Goal: Information Seeking & Learning: Learn about a topic

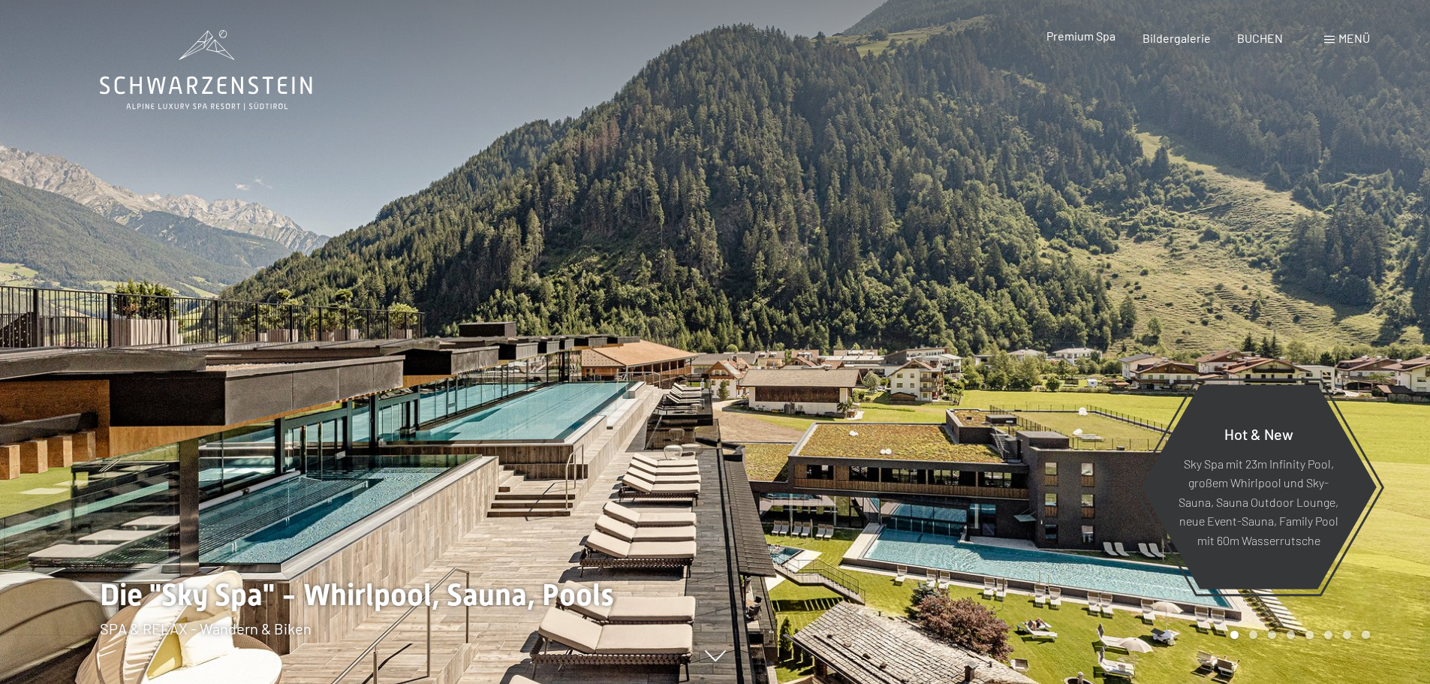
click at [1083, 36] on span "Premium Spa" at bounding box center [1081, 36] width 69 height 14
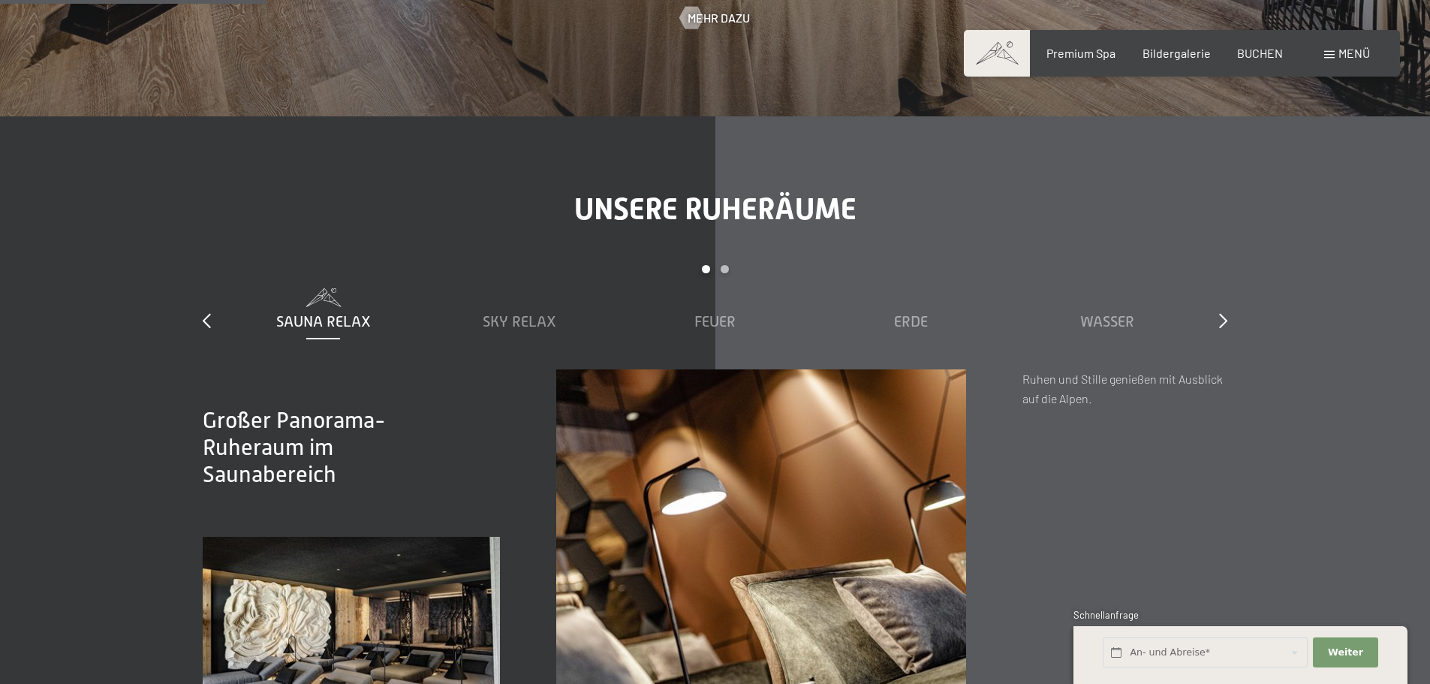
scroll to position [1652, 0]
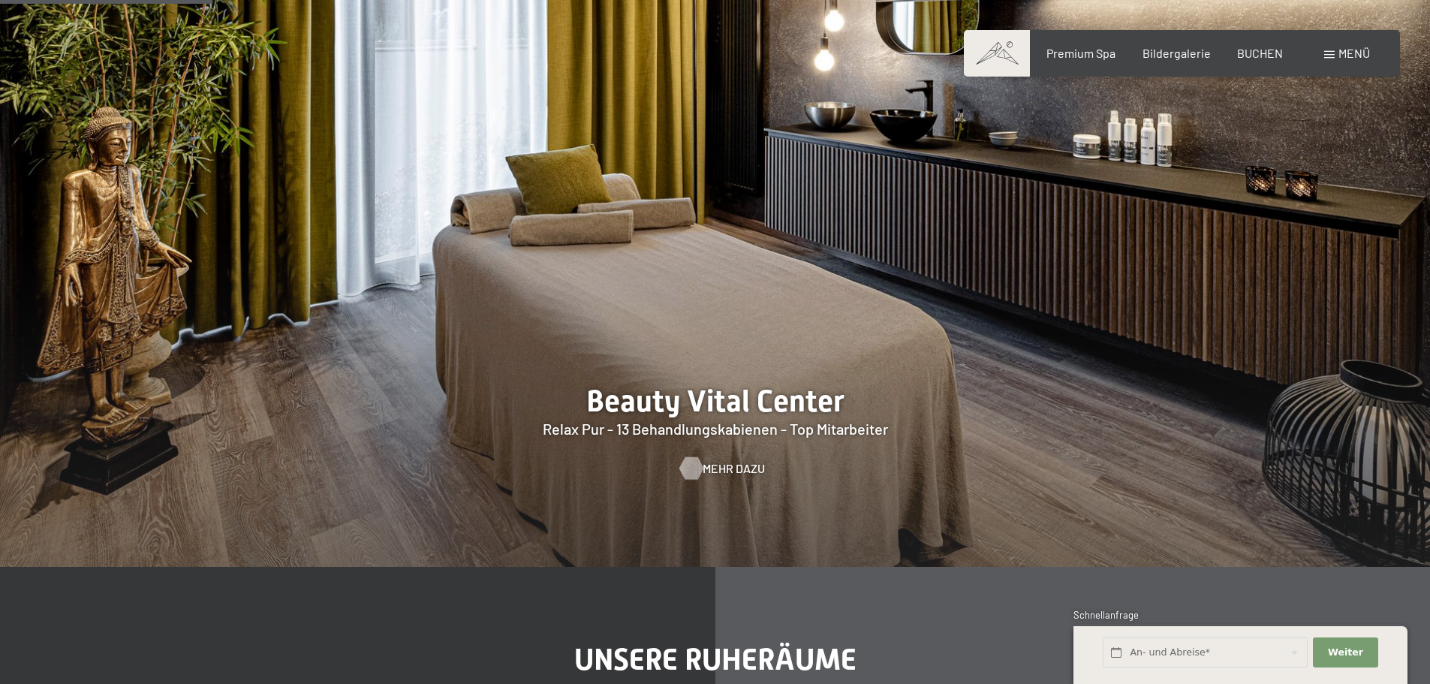
click at [729, 471] on span "Mehr dazu" at bounding box center [734, 468] width 62 height 17
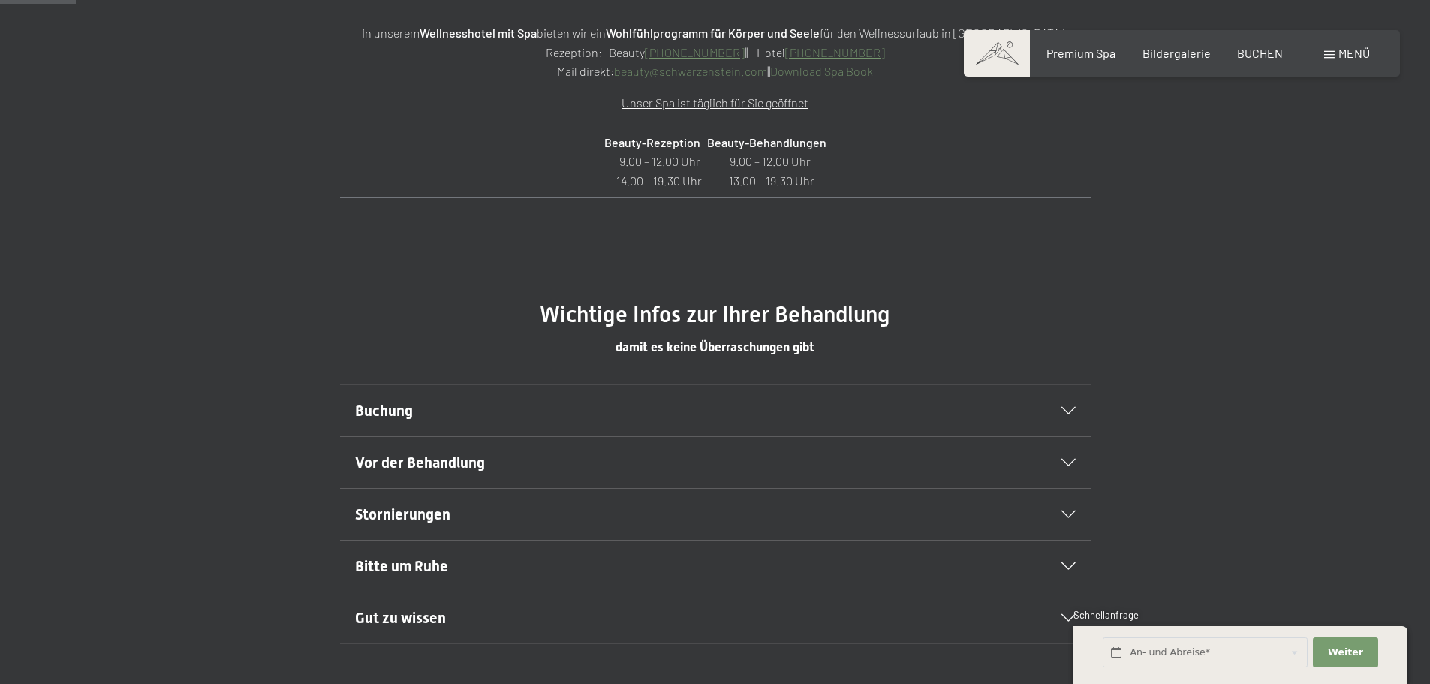
scroll to position [676, 0]
click at [437, 427] on div "Buchung" at bounding box center [715, 409] width 721 height 51
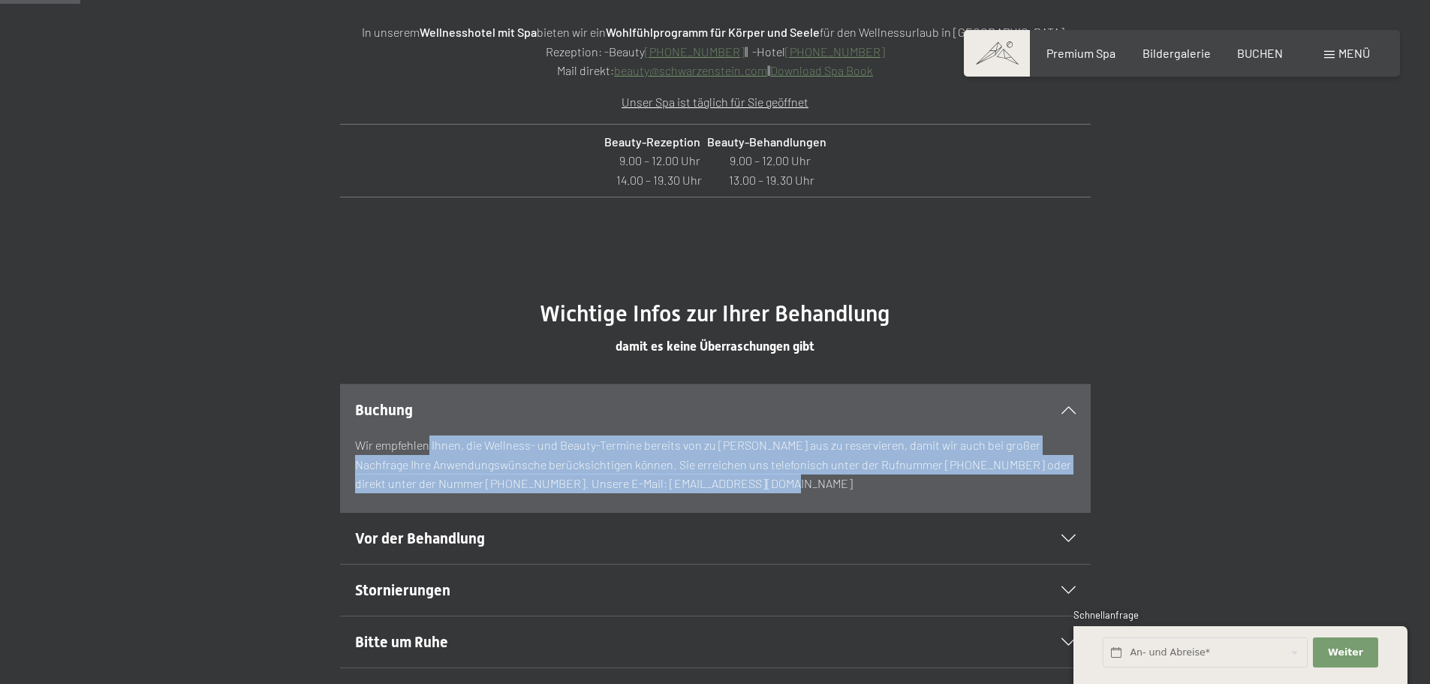
drag, startPoint x: 464, startPoint y: 449, endPoint x: 719, endPoint y: 503, distance: 260.2
click at [719, 503] on div "Wir empfehlen Ihnen, die Wellness- und Beauty-Termine bereits von zu [PERSON_NA…" at bounding box center [715, 473] width 721 height 77
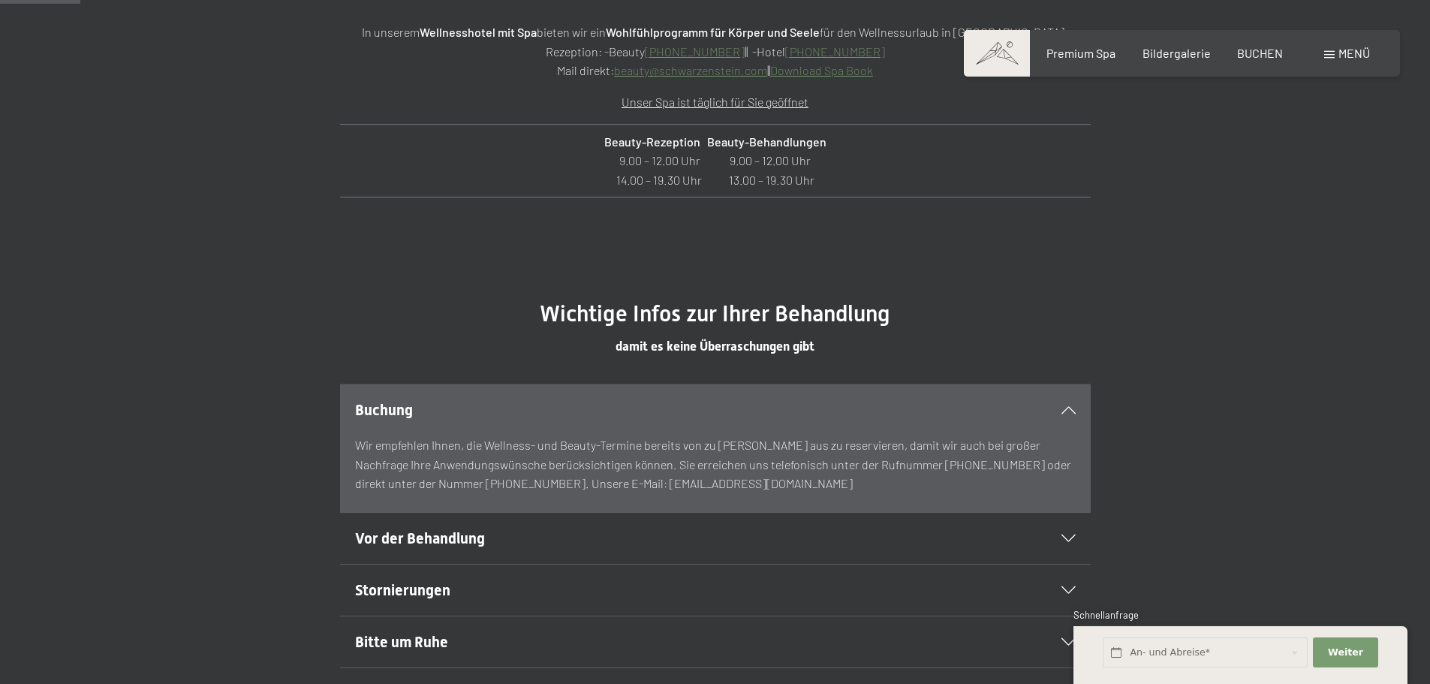
click at [493, 533] on h2 "Vor der Behandlung" at bounding box center [679, 538] width 649 height 21
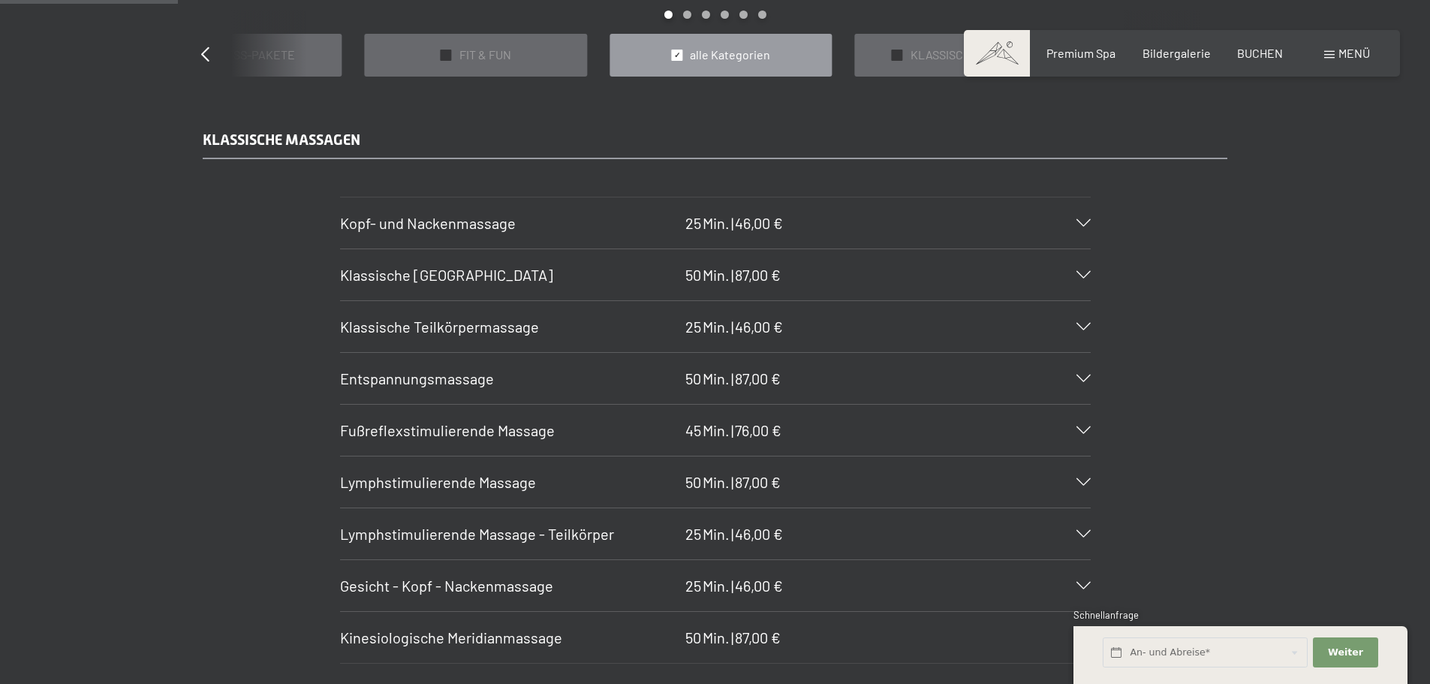
scroll to position [1502, 0]
click at [1080, 224] on icon at bounding box center [1084, 225] width 14 height 8
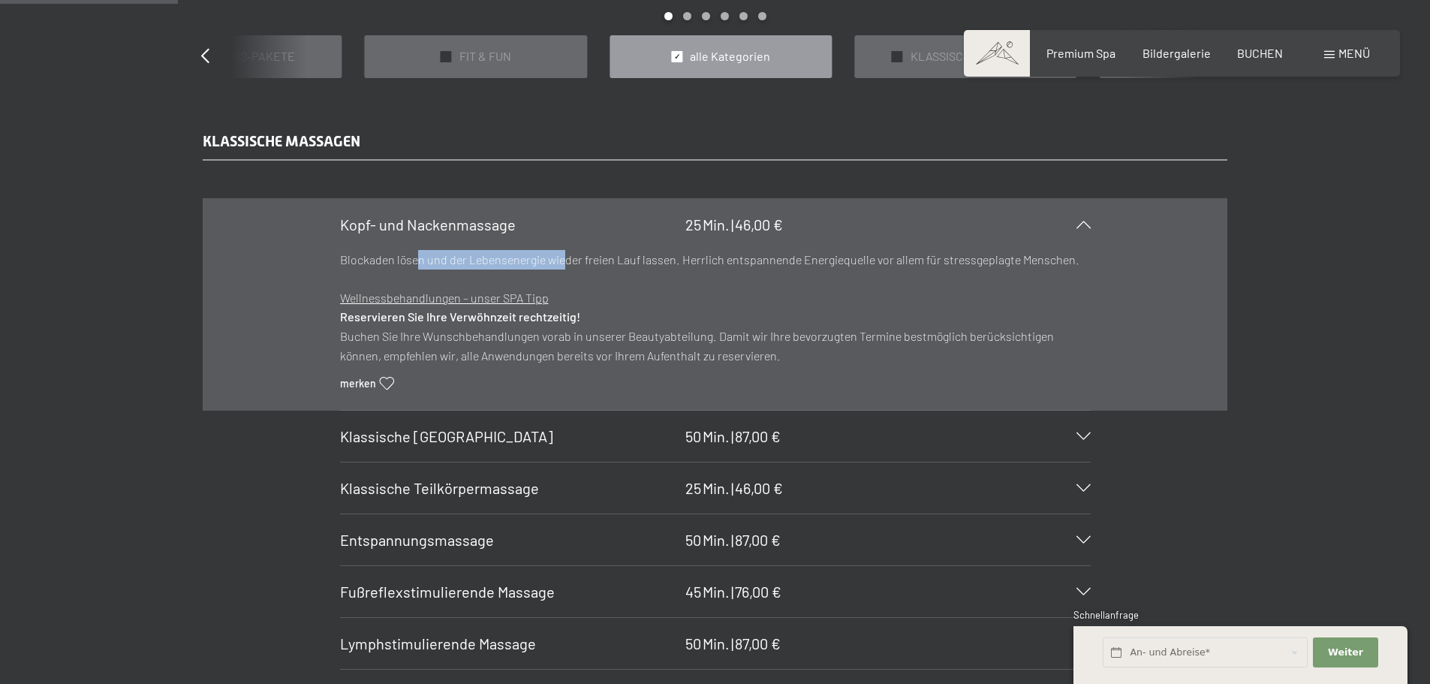
drag, startPoint x: 414, startPoint y: 260, endPoint x: 562, endPoint y: 260, distance: 147.2
click at [562, 260] on p "Blockaden lösen und der Lebensenergie wieder freien Lauf lassen. Herrlich entsp…" at bounding box center [715, 260] width 751 height 20
click at [695, 264] on p "Blockaden lösen und der Lebensenergie wieder freien Lauf lassen. Herrlich entsp…" at bounding box center [715, 260] width 751 height 20
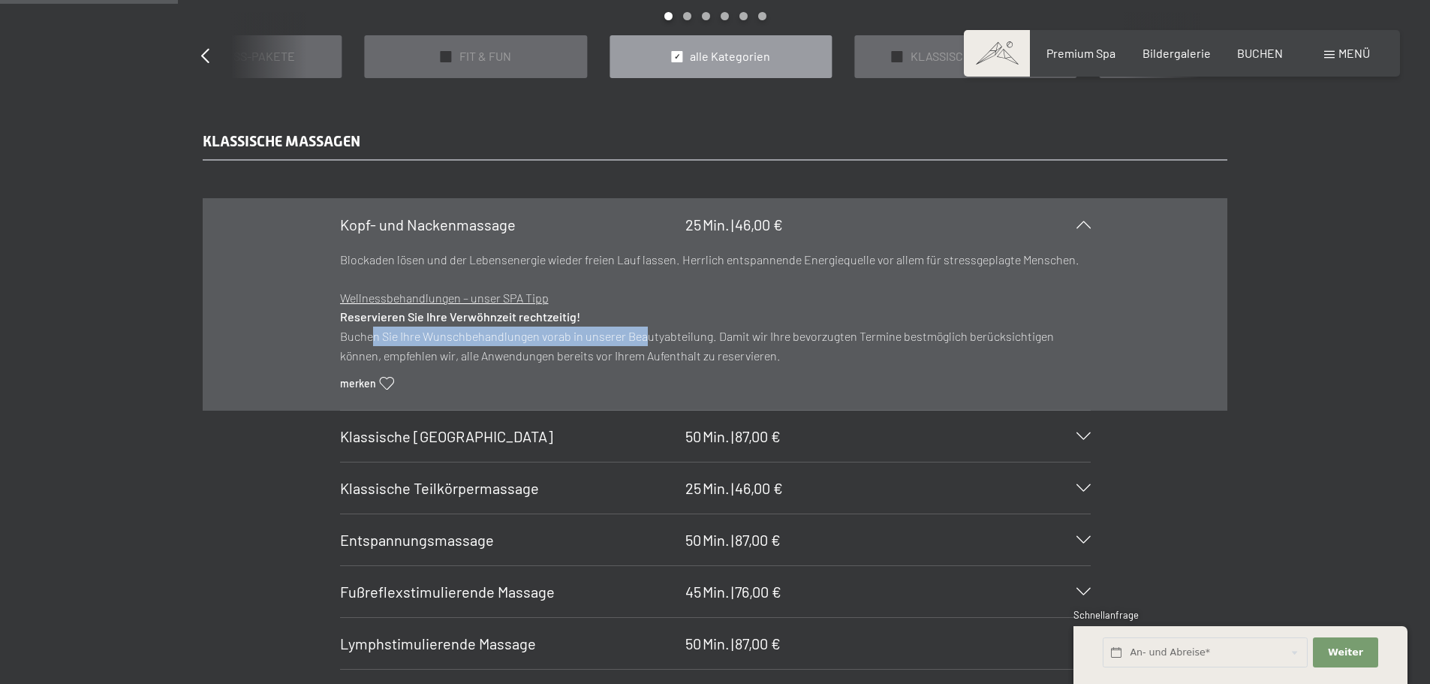
drag, startPoint x: 370, startPoint y: 342, endPoint x: 643, endPoint y: 339, distance: 273.3
click at [643, 339] on p "Wellnessbehandlungen – unser SPA Tipp Reservieren Sie Ihre Verwöhnzeit rechtzei…" at bounding box center [715, 317] width 751 height 96
click at [563, 352] on p "Wellnessbehandlungen – unser SPA Tipp Reservieren Sie Ihre Verwöhnzeit rechtzei…" at bounding box center [715, 317] width 751 height 96
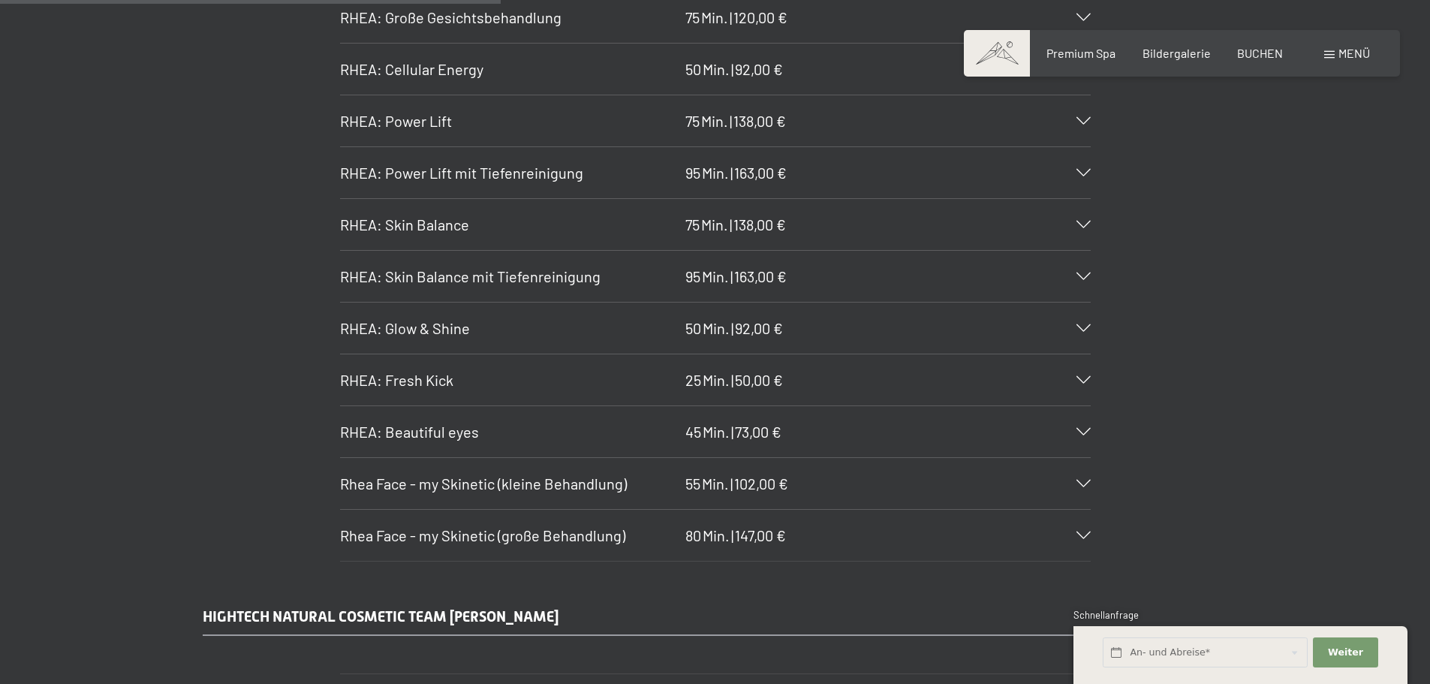
scroll to position [4279, 0]
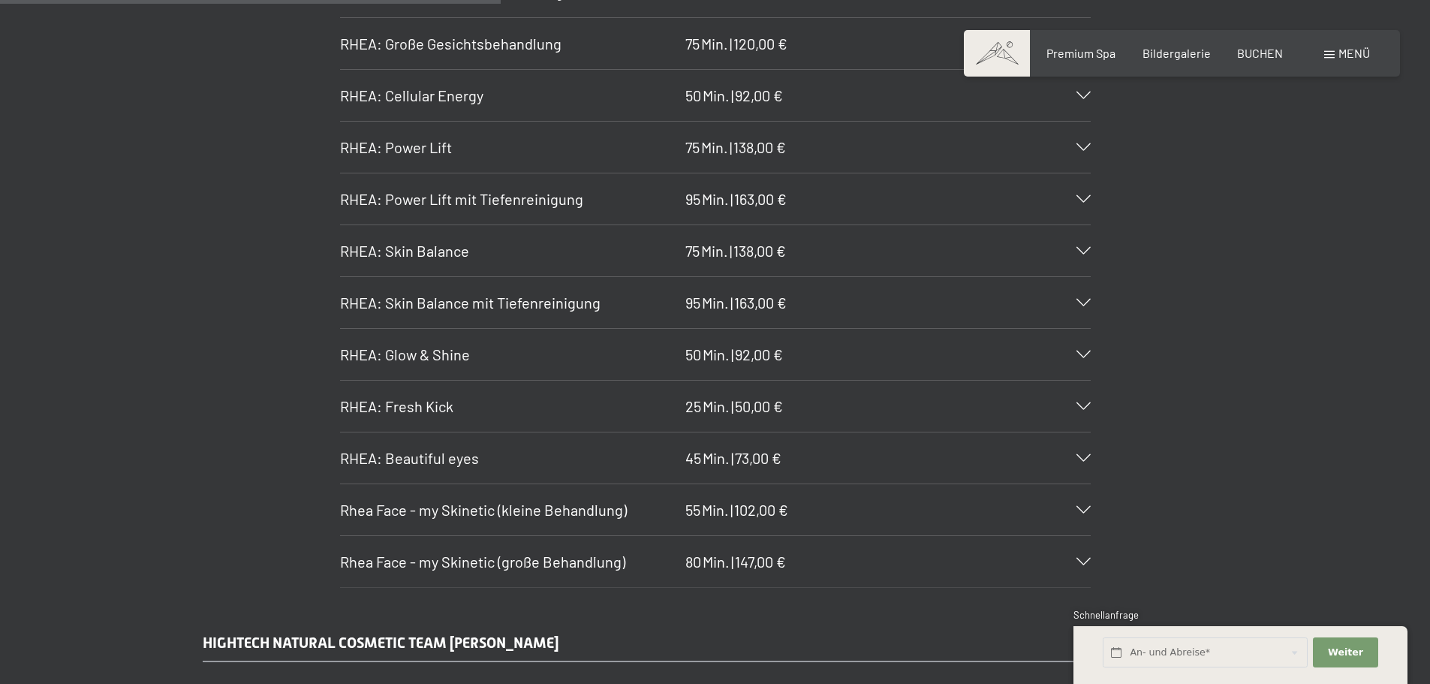
click at [1077, 254] on icon at bounding box center [1084, 251] width 14 height 8
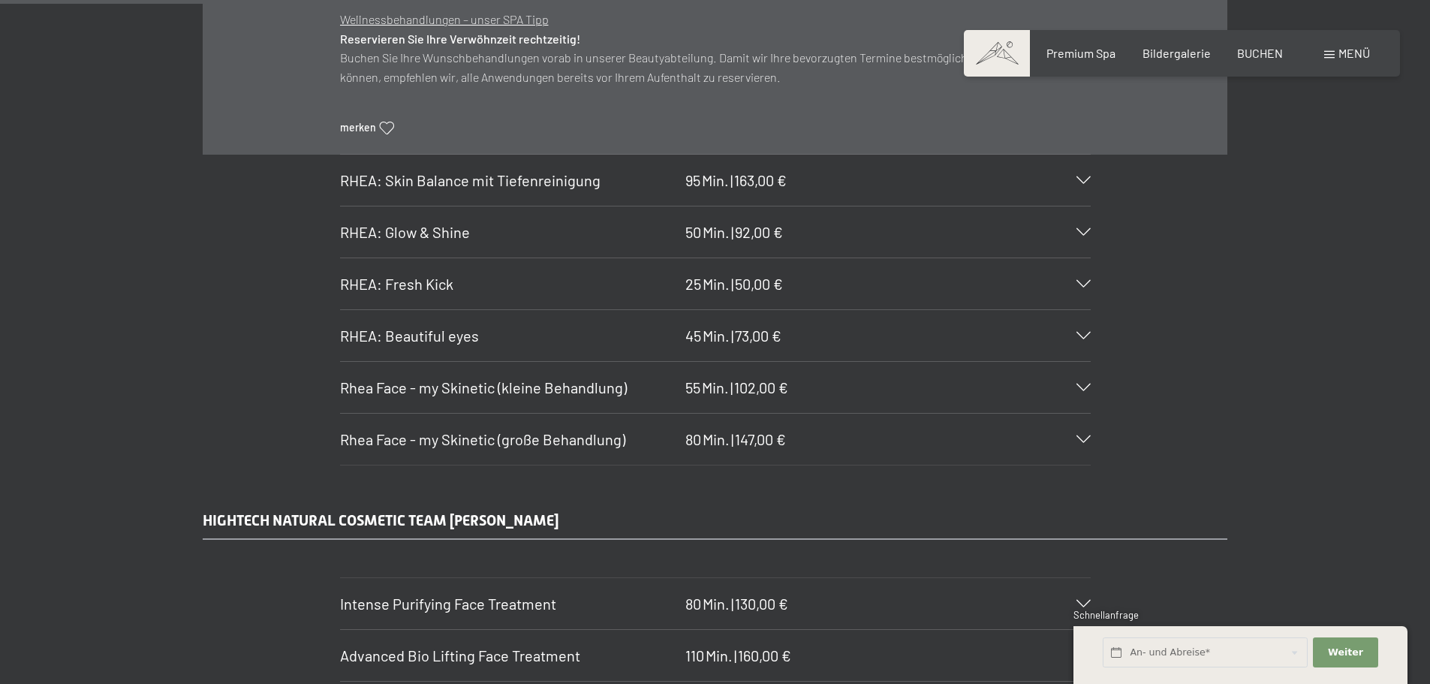
scroll to position [4570, 0]
click at [524, 192] on div "[PERSON_NAME]: Skin Balance mit Tiefenreinigung 95 Min. | 163,00 €" at bounding box center [715, 180] width 751 height 51
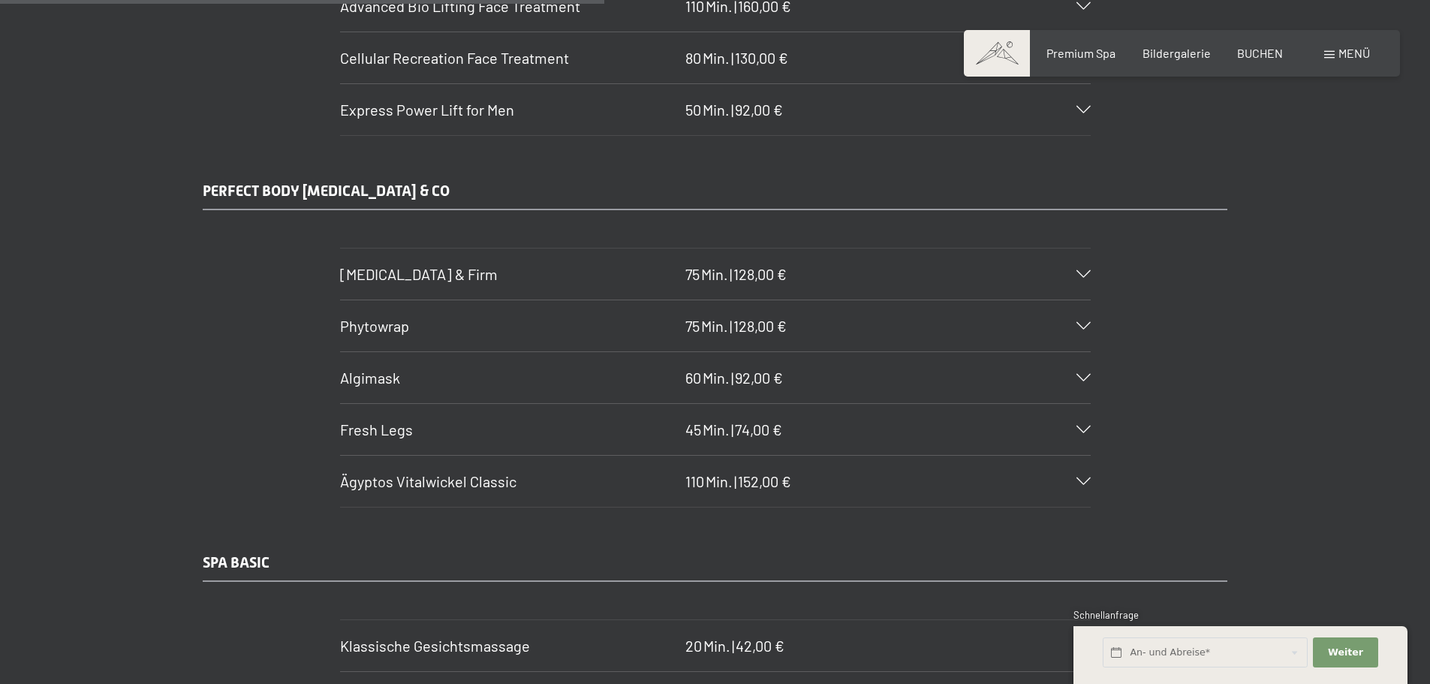
scroll to position [5246, 0]
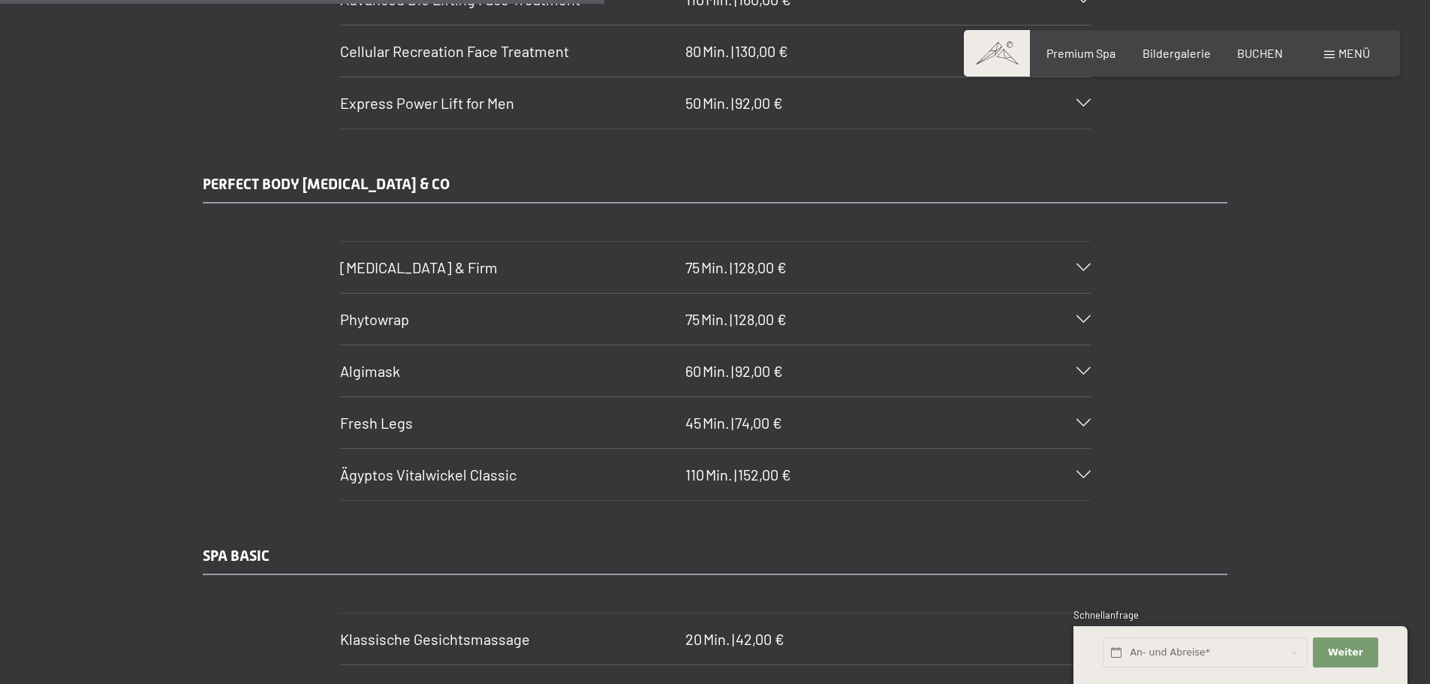
click at [755, 431] on span "74,00 €" at bounding box center [758, 423] width 47 height 18
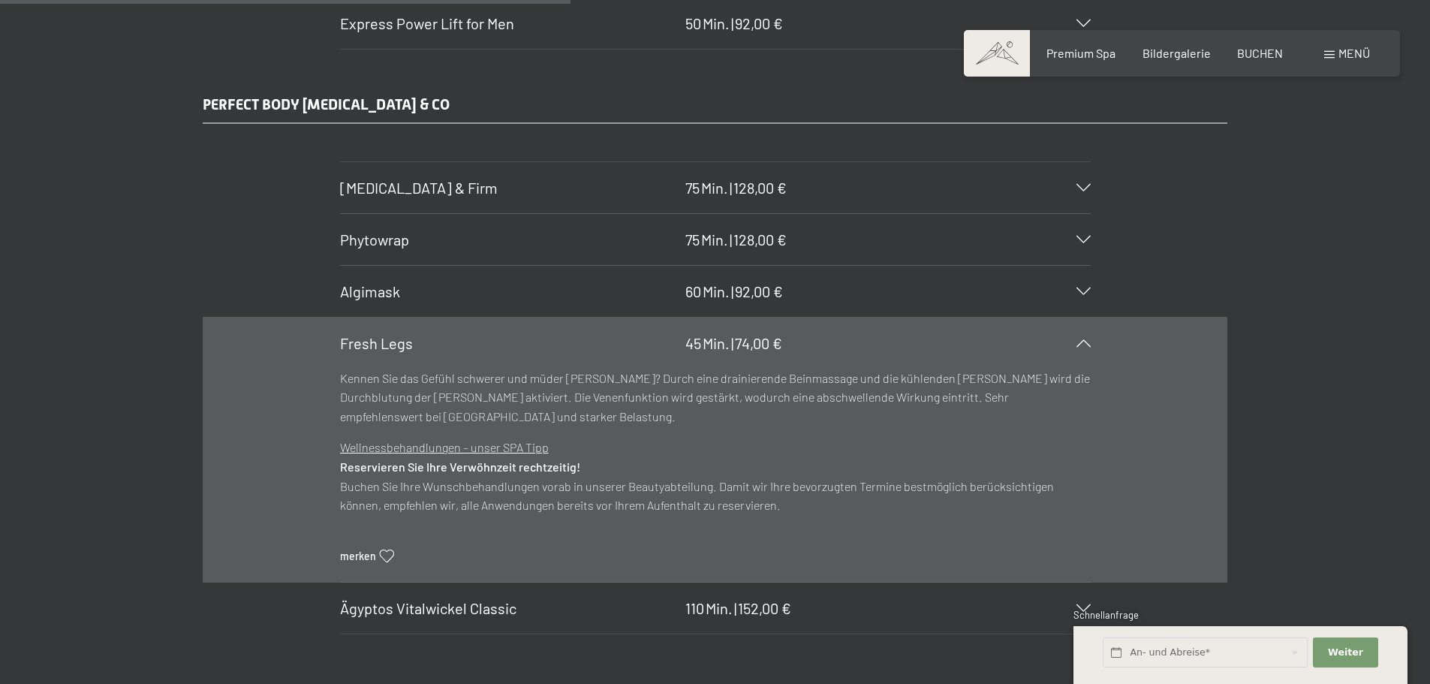
scroll to position [4898, 0]
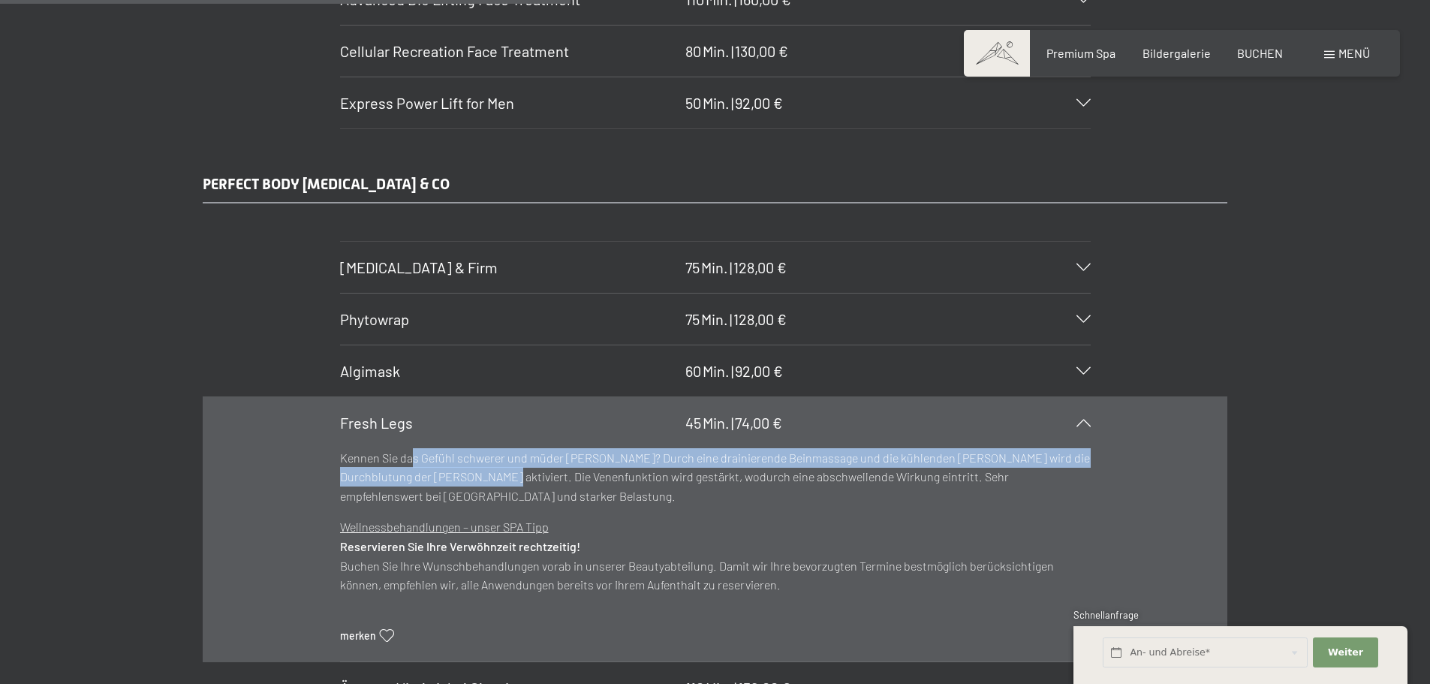
drag, startPoint x: 415, startPoint y: 456, endPoint x: 484, endPoint y: 480, distance: 72.9
click at [484, 480] on p "Kennen Sie das Gefühl schwerer und müder [PERSON_NAME]? Durch eine drainierende…" at bounding box center [715, 477] width 751 height 58
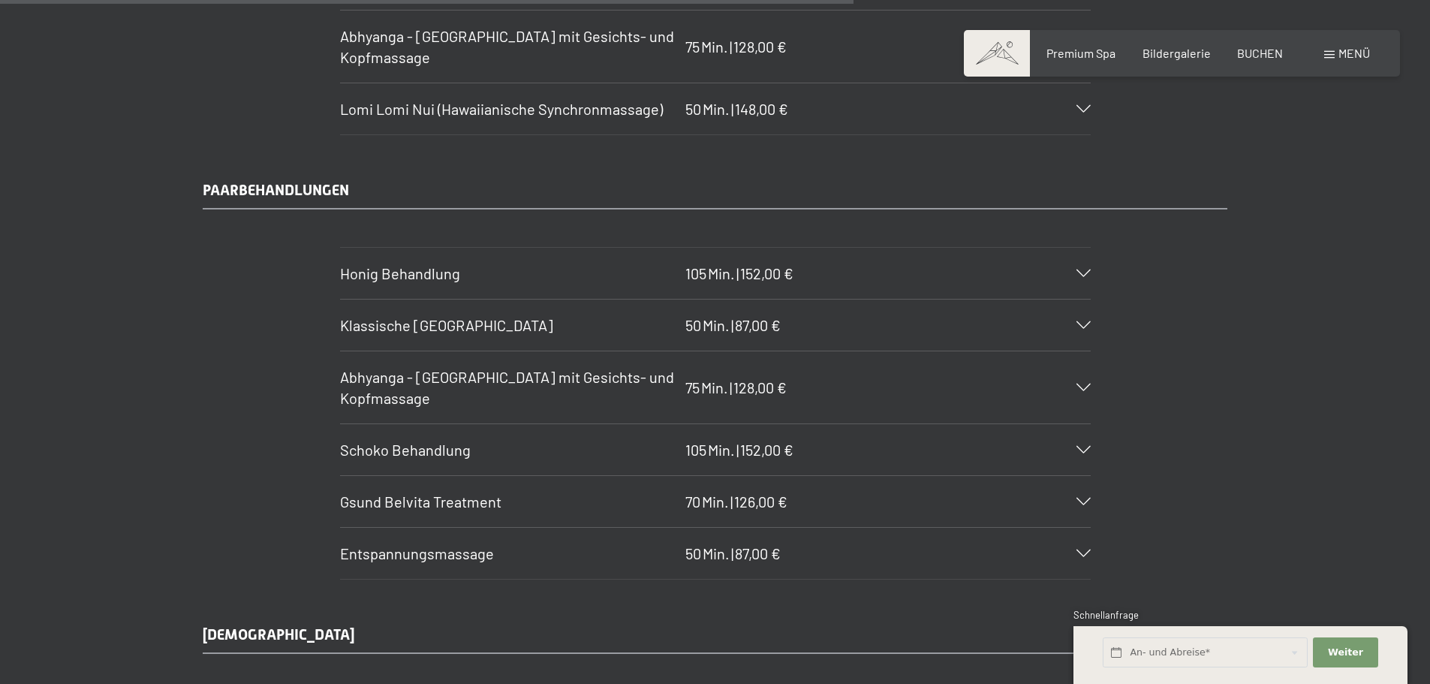
scroll to position [7376, 0]
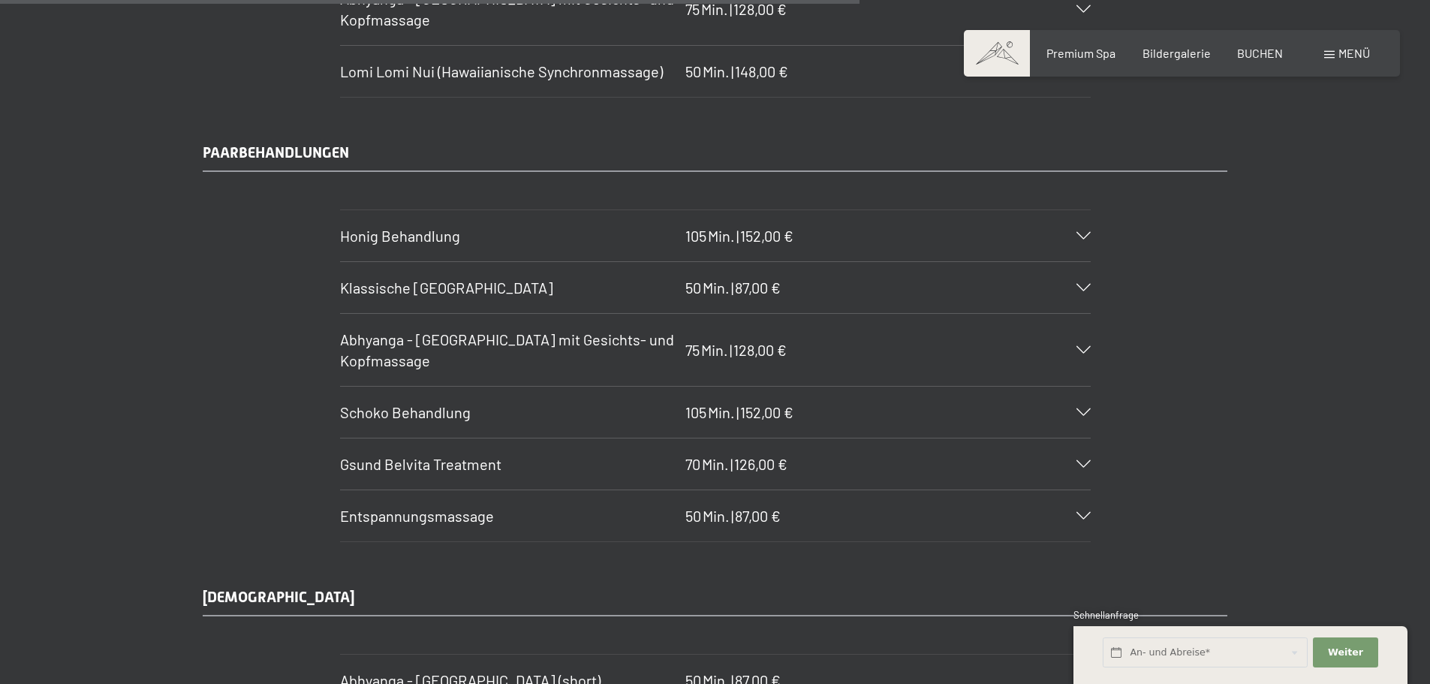
click at [521, 240] on h3 "Honig Behandlung" at bounding box center [509, 235] width 338 height 21
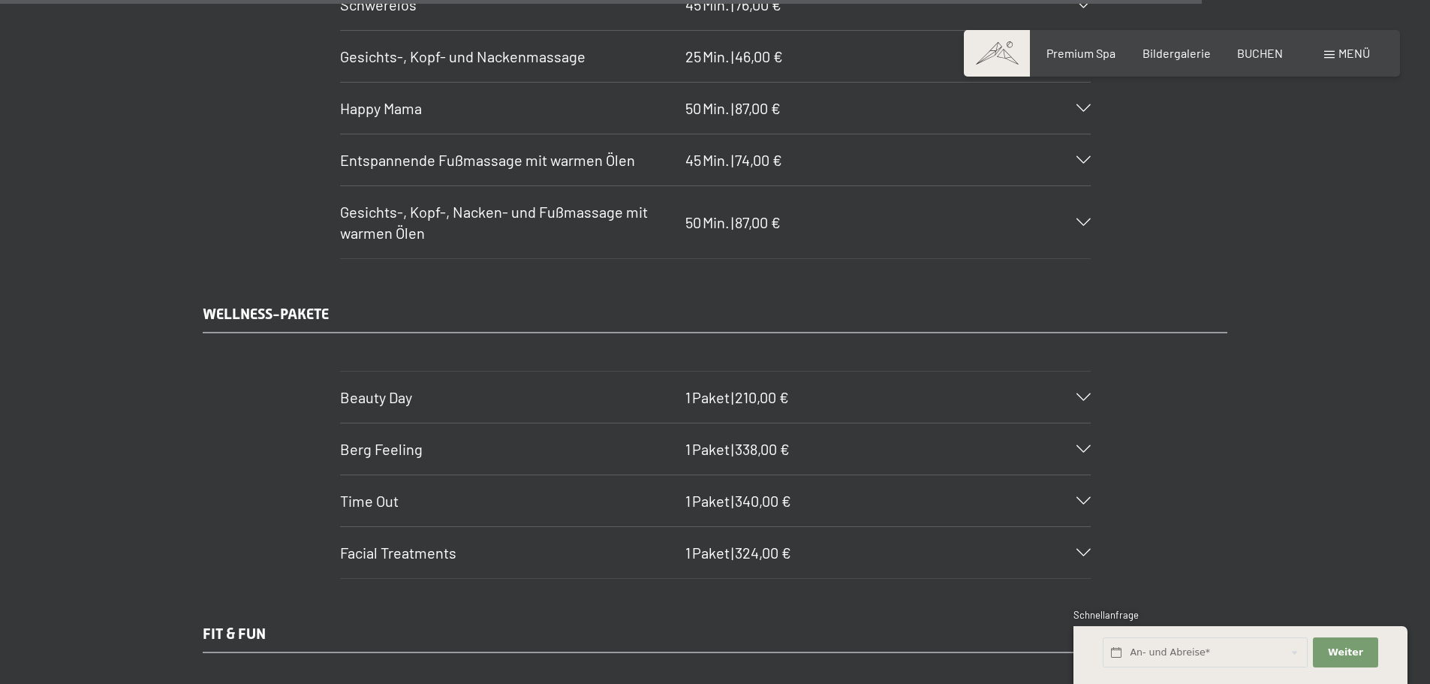
scroll to position [10391, 0]
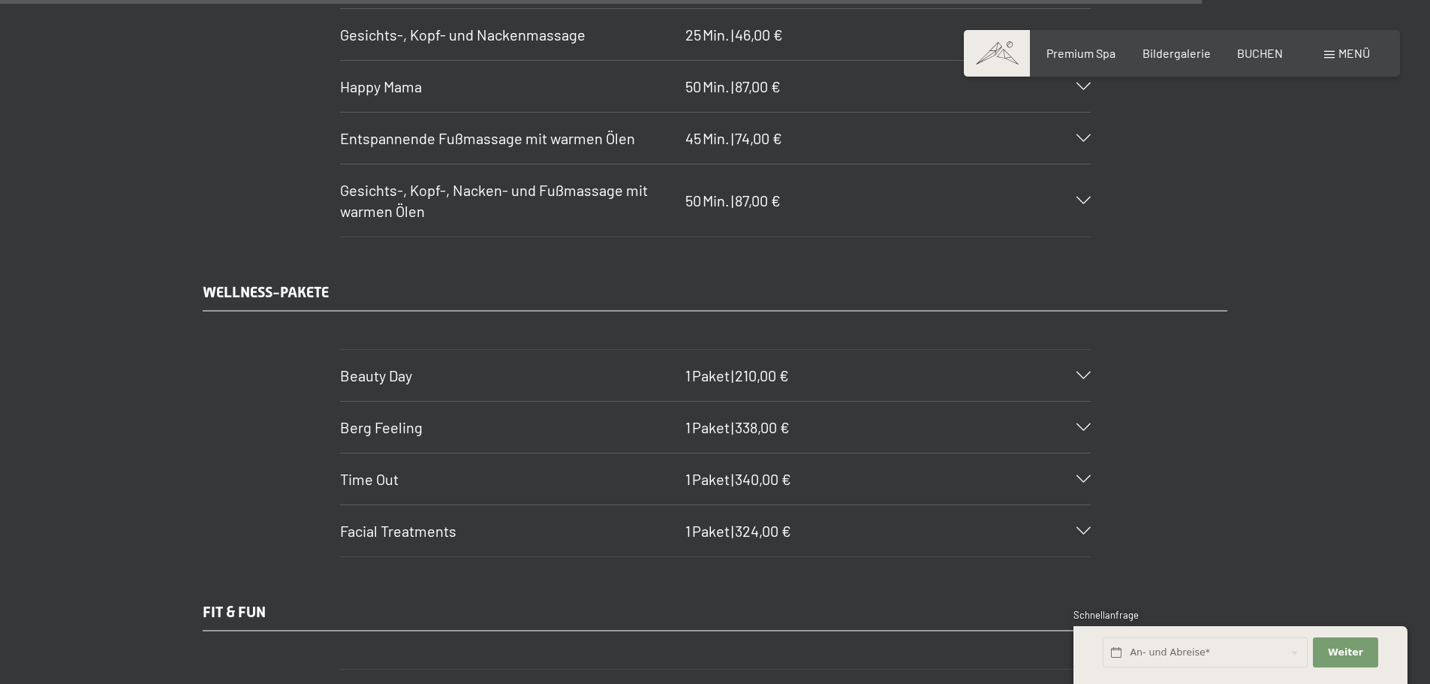
click at [1066, 372] on div at bounding box center [1074, 376] width 33 height 8
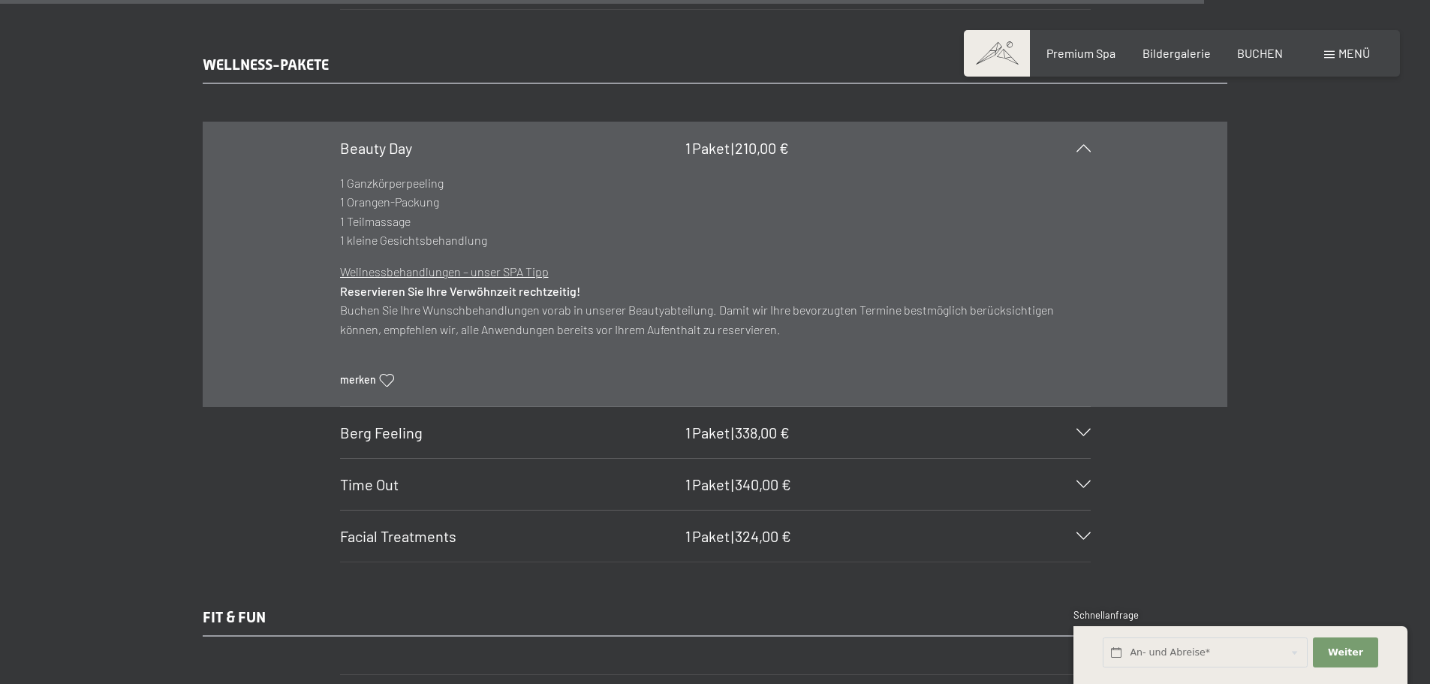
scroll to position [10384, 0]
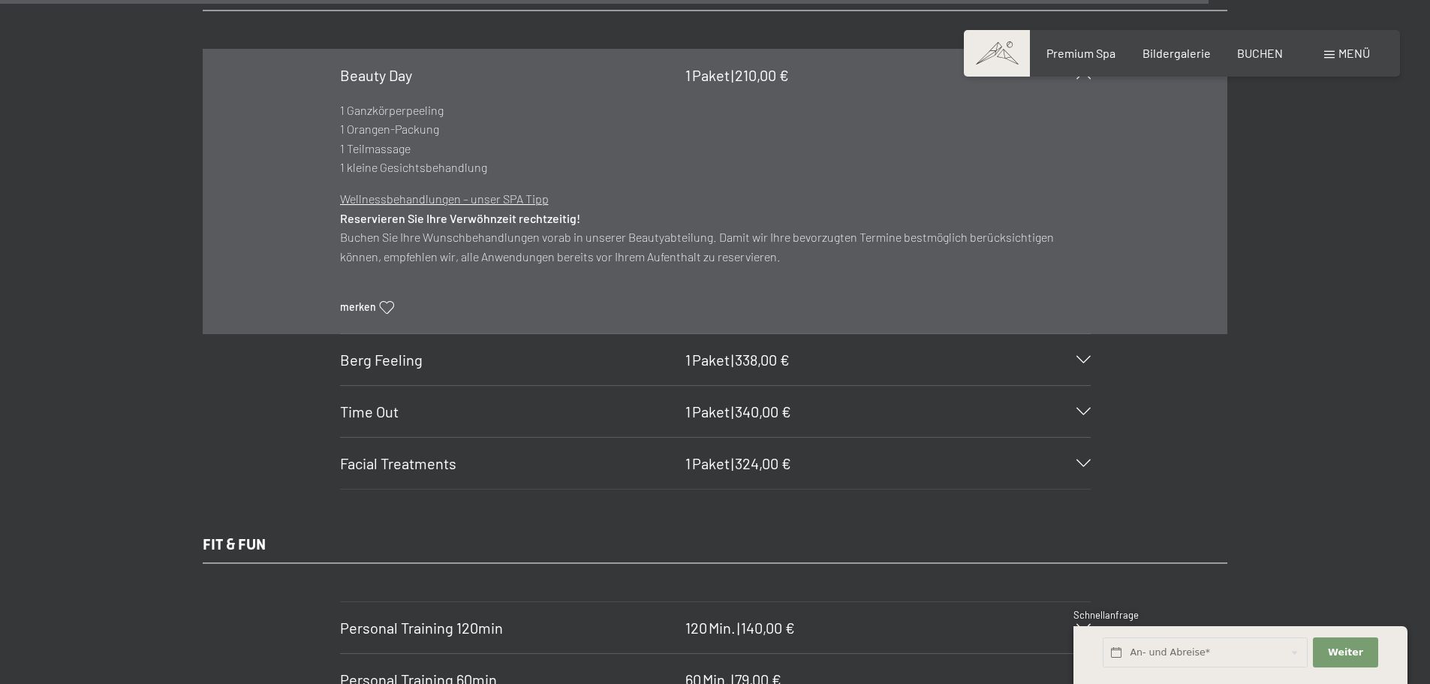
click at [827, 367] on div "Berg Feeling 1 Paket | 338,00 €" at bounding box center [715, 359] width 751 height 51
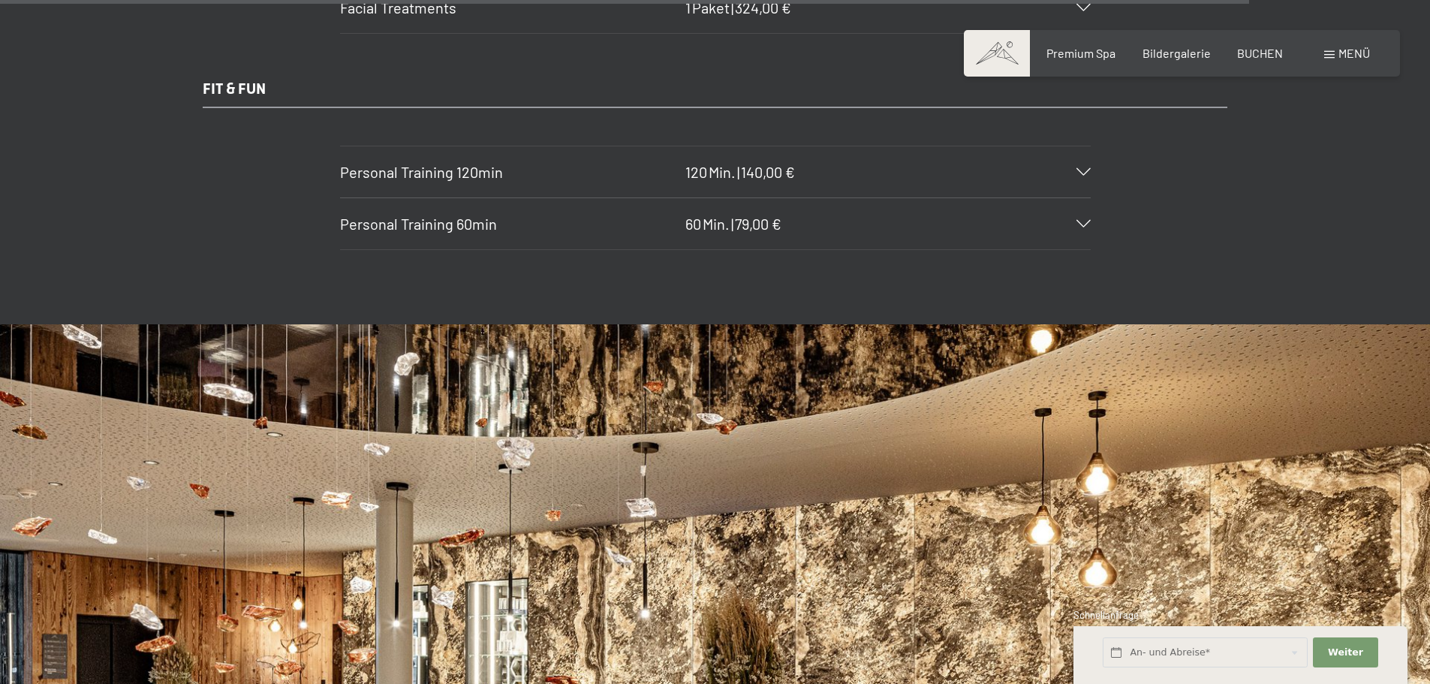
scroll to position [10684, 0]
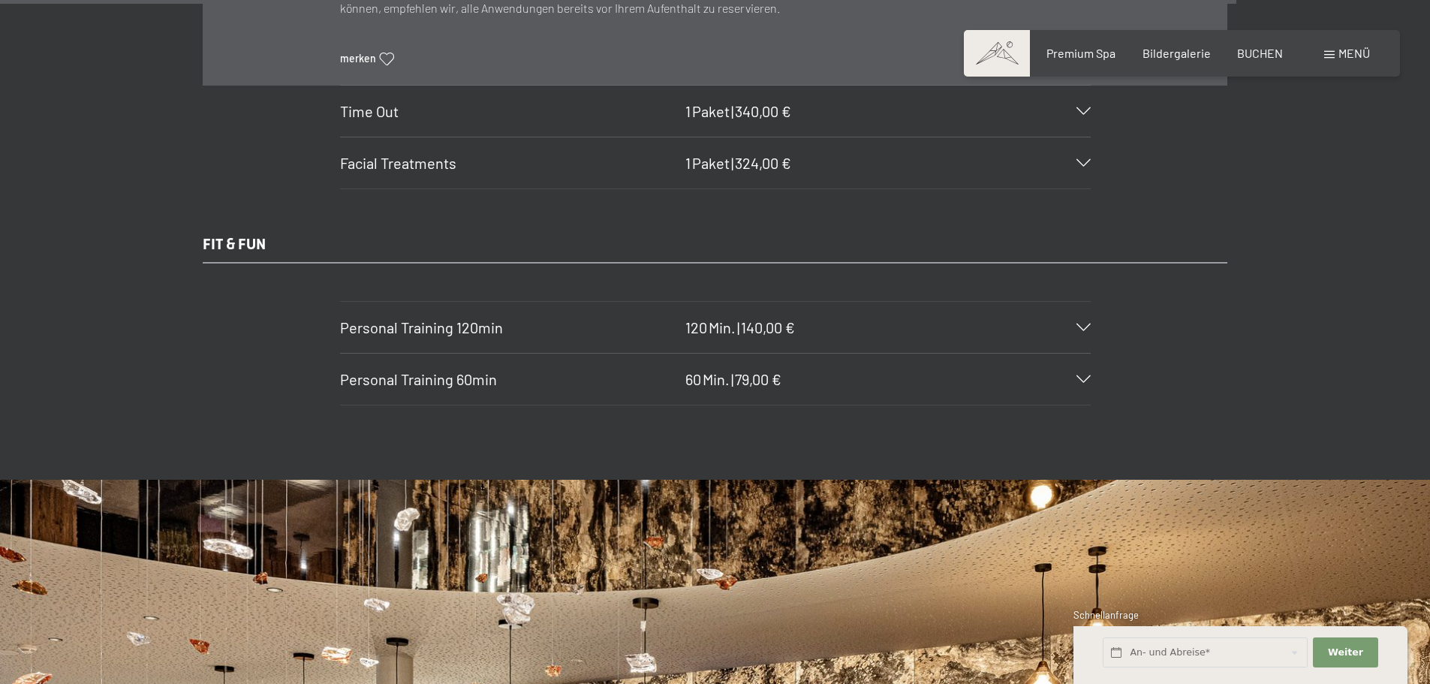
click at [572, 372] on h3 "Personal Training 60min" at bounding box center [509, 379] width 338 height 21
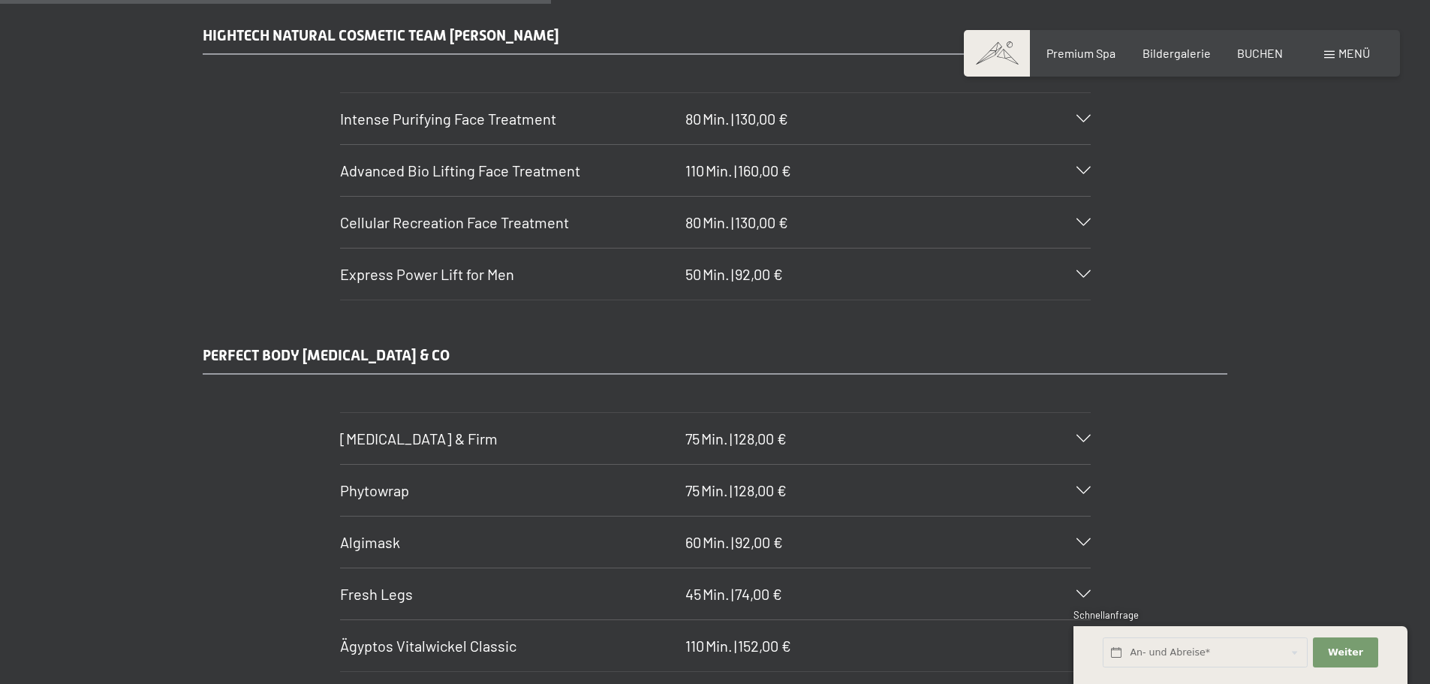
scroll to position [4753, 0]
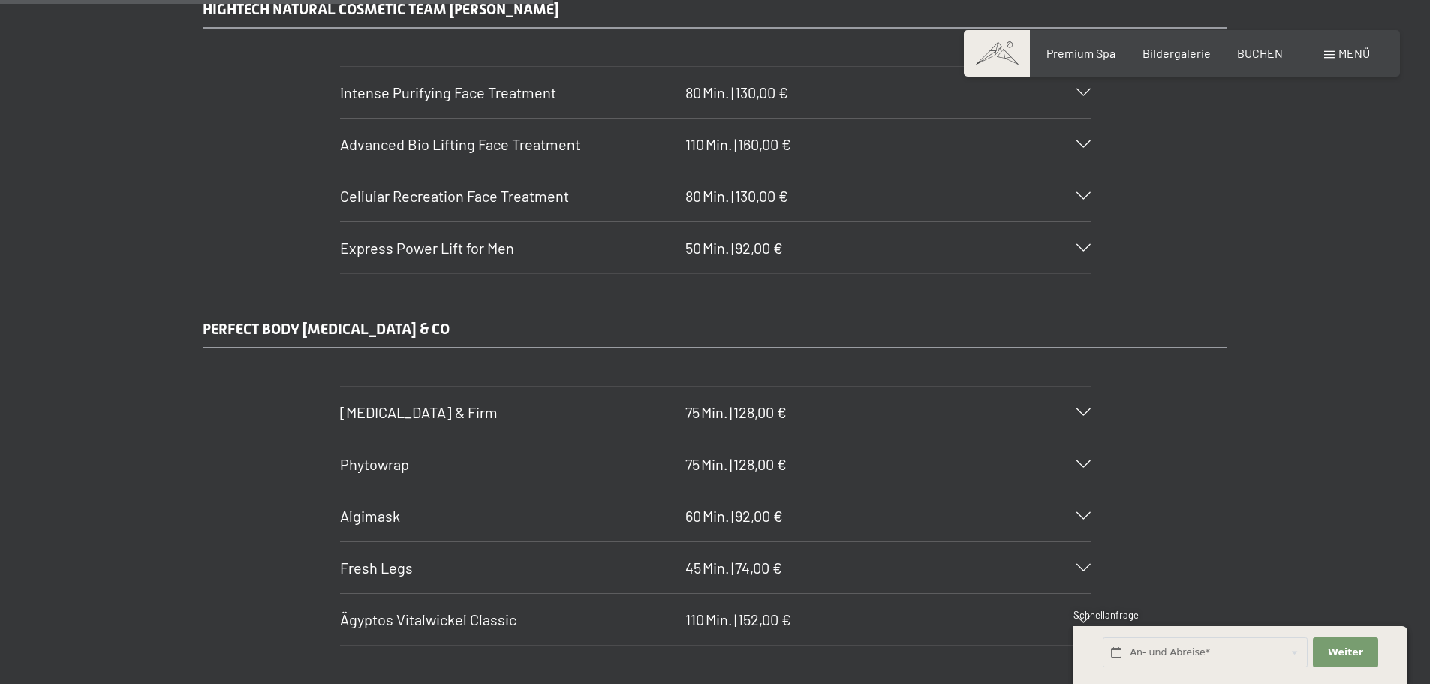
click at [455, 474] on h3 "Phytowrap" at bounding box center [509, 463] width 338 height 21
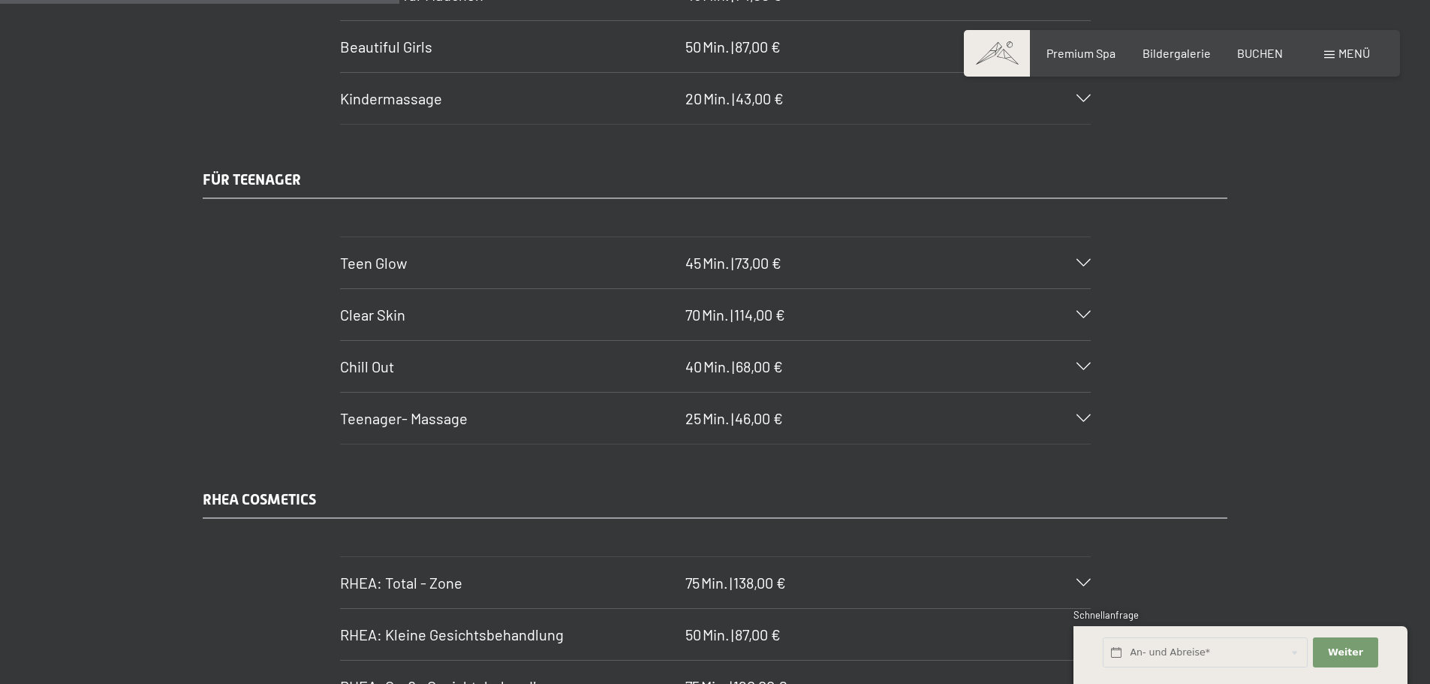
scroll to position [3402, 0]
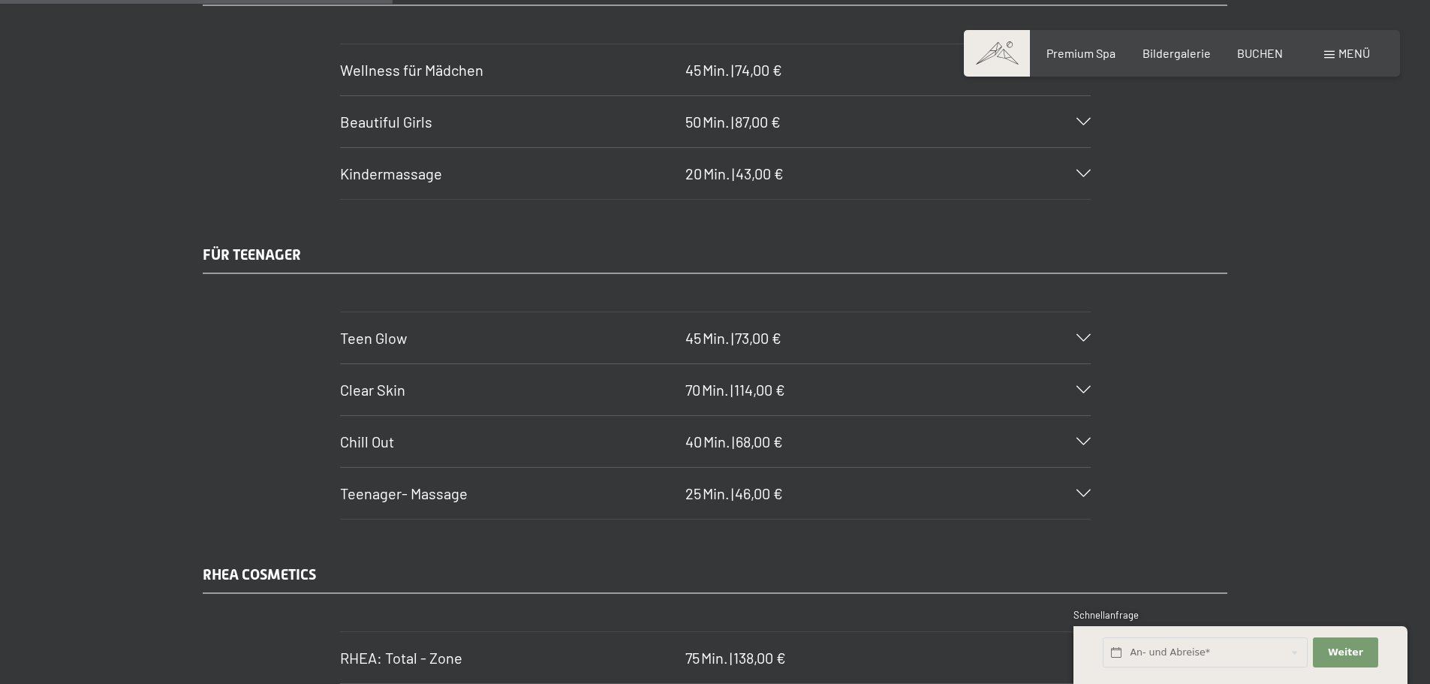
click at [893, 393] on div "Clear Skin 70 Min. | 114,00 €" at bounding box center [715, 389] width 751 height 51
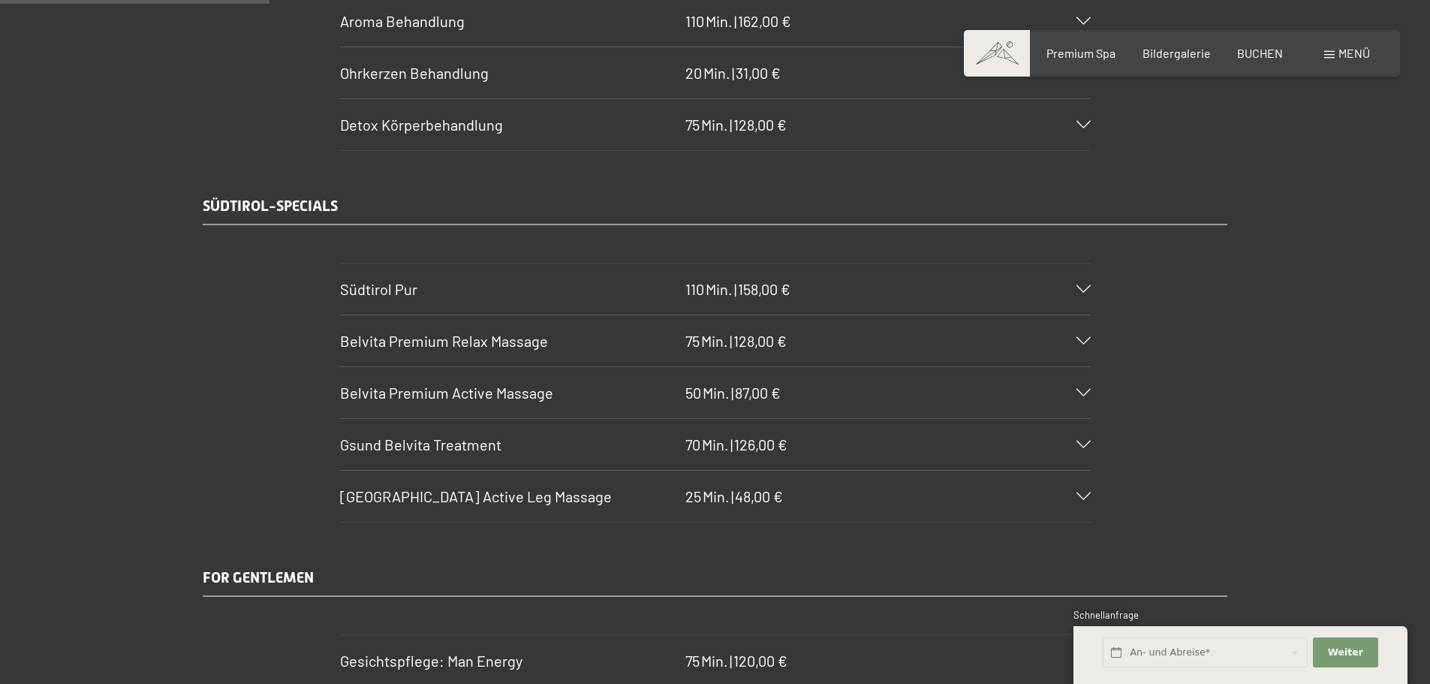
scroll to position [2351, 0]
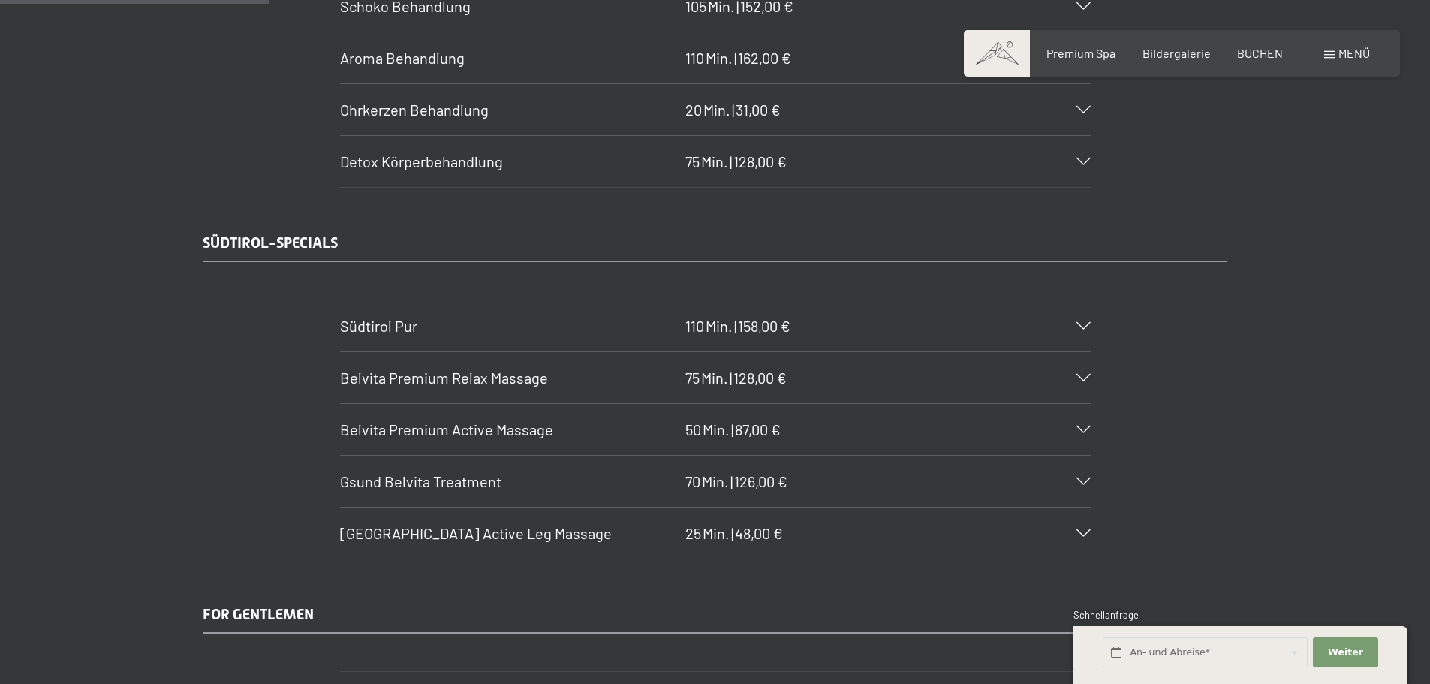
click at [633, 155] on h3 "Detox Körperbehandlung" at bounding box center [509, 161] width 338 height 21
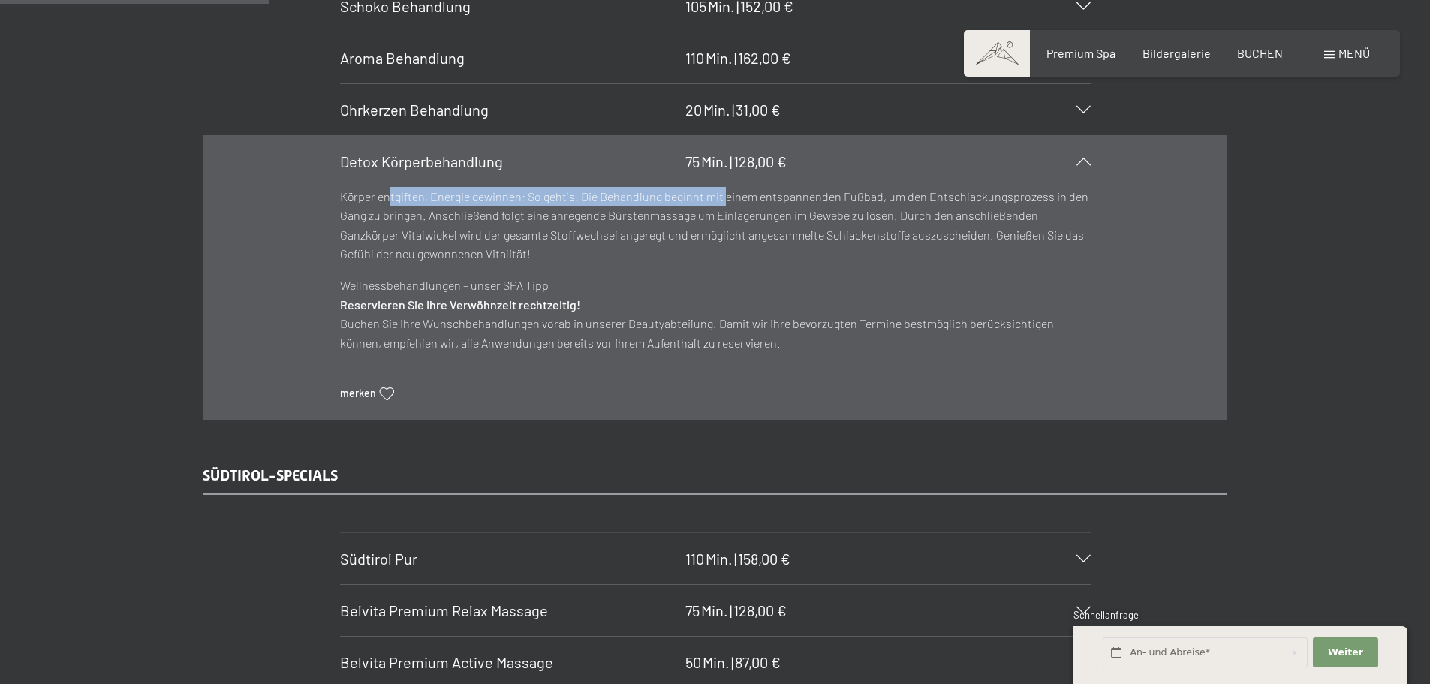
drag, startPoint x: 390, startPoint y: 197, endPoint x: 726, endPoint y: 203, distance: 336.4
click at [726, 203] on p "Körper entgiften, Energie gewinnen: So geht`s! Die Behandlung beginnt mit einem…" at bounding box center [715, 225] width 751 height 77
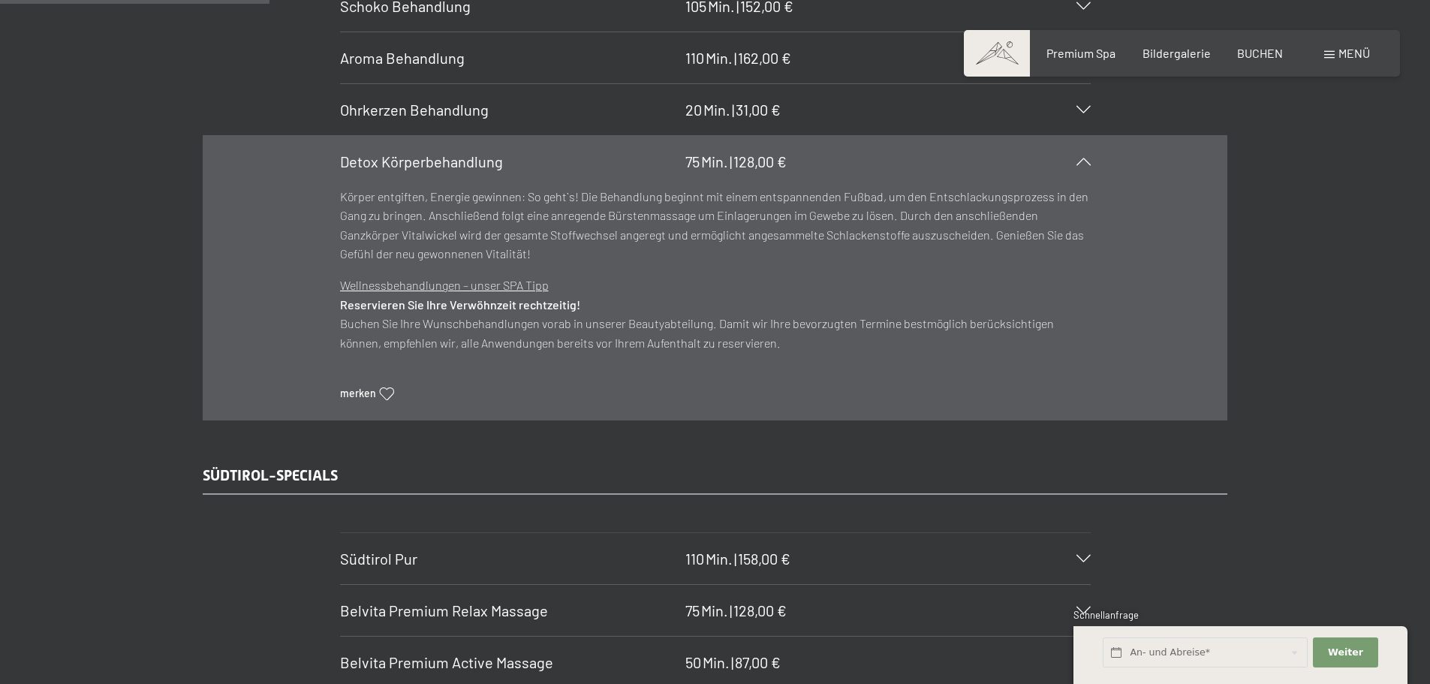
click at [705, 233] on p "Körper entgiften, Energie gewinnen: So geht`s! Die Behandlung beginnt mit einem…" at bounding box center [715, 225] width 751 height 77
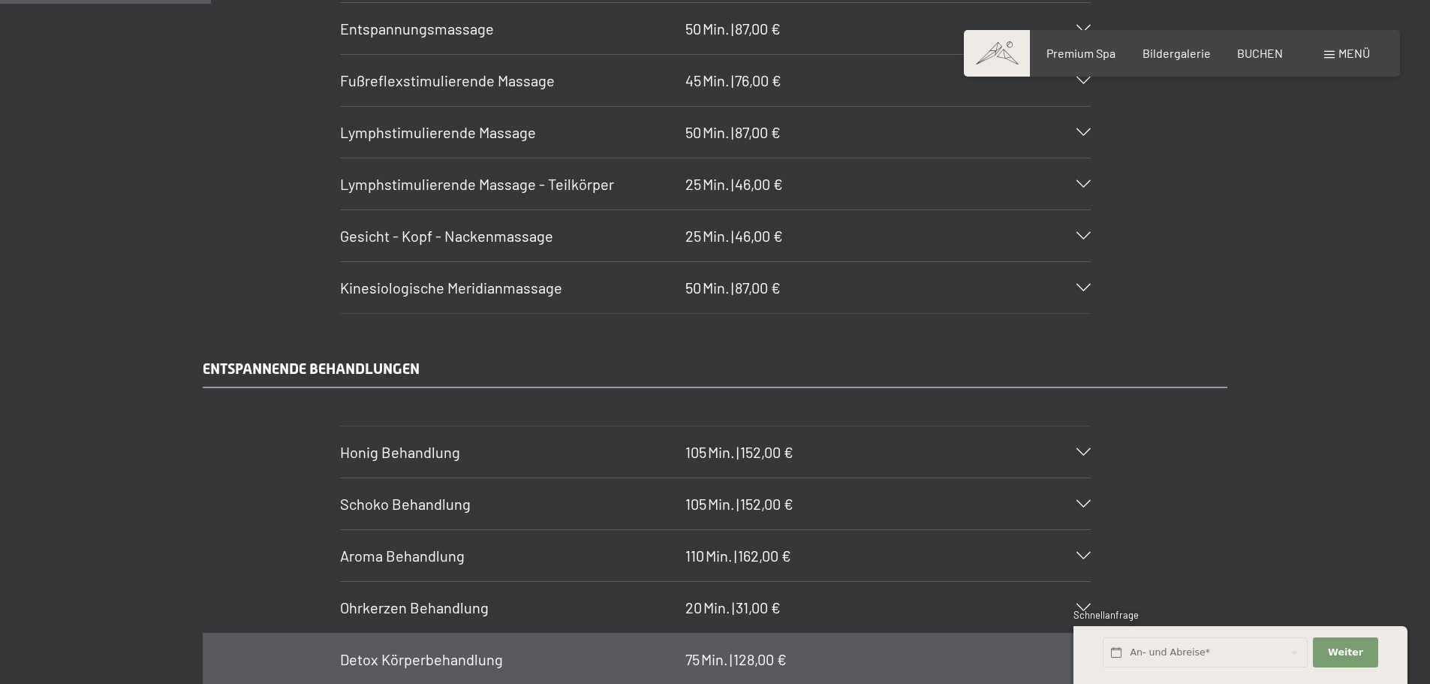
scroll to position [1825, 0]
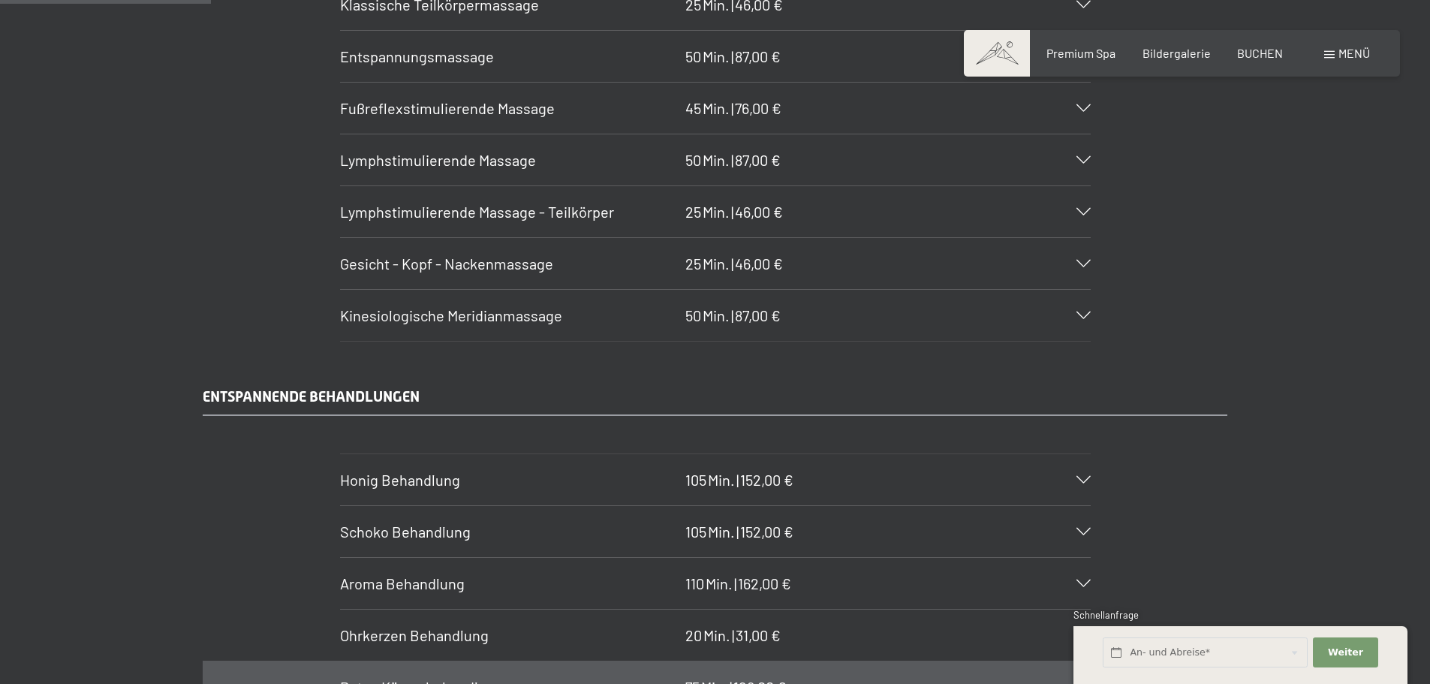
click at [813, 156] on div "Lymphstimulierende Massage 50 Min. | 87,00 €" at bounding box center [715, 159] width 751 height 51
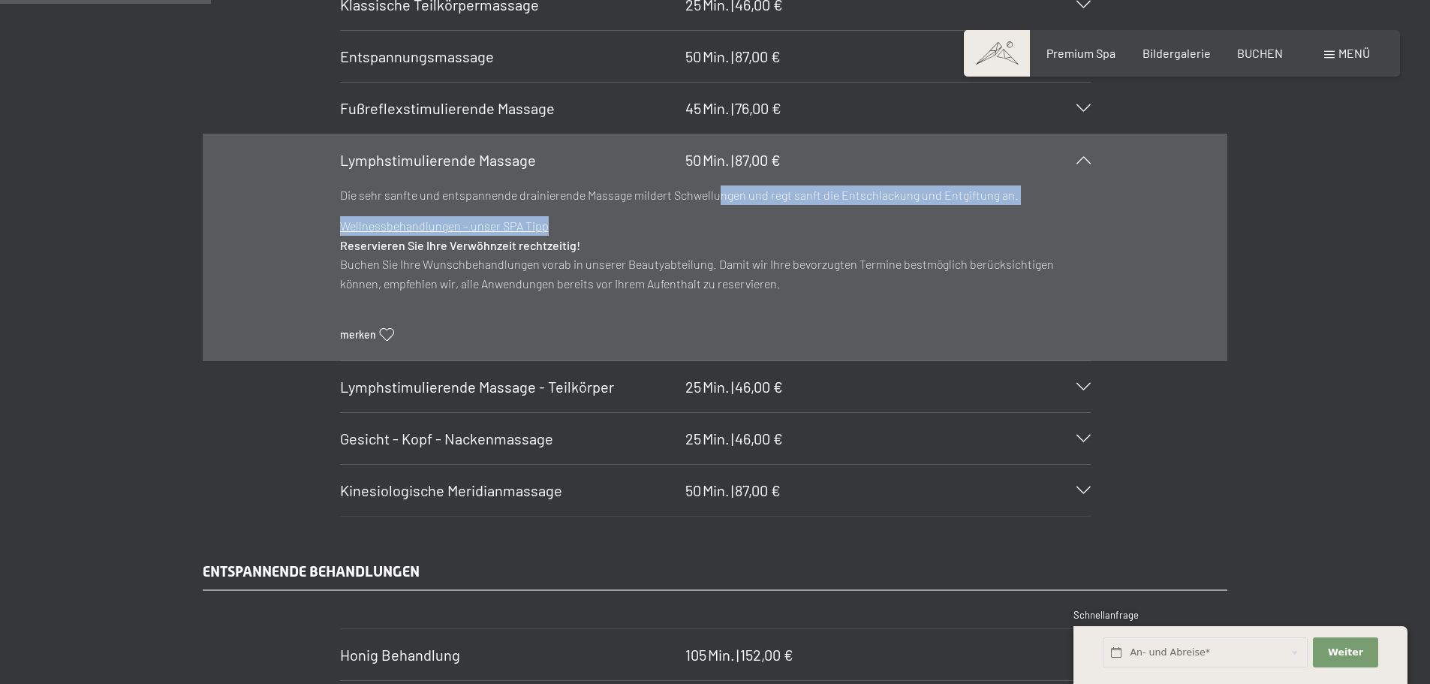
drag, startPoint x: 715, startPoint y: 189, endPoint x: 855, endPoint y: 208, distance: 141.6
click at [855, 208] on div "Die sehr sanfte und entspannende drainierende Massage mildert Schwellungen und …" at bounding box center [715, 273] width 751 height 176
click at [655, 233] on p "Wellnessbehandlungen – unser SPA Tipp Reservieren Sie Ihre Verwöhnzeit rechtzei…" at bounding box center [715, 254] width 751 height 77
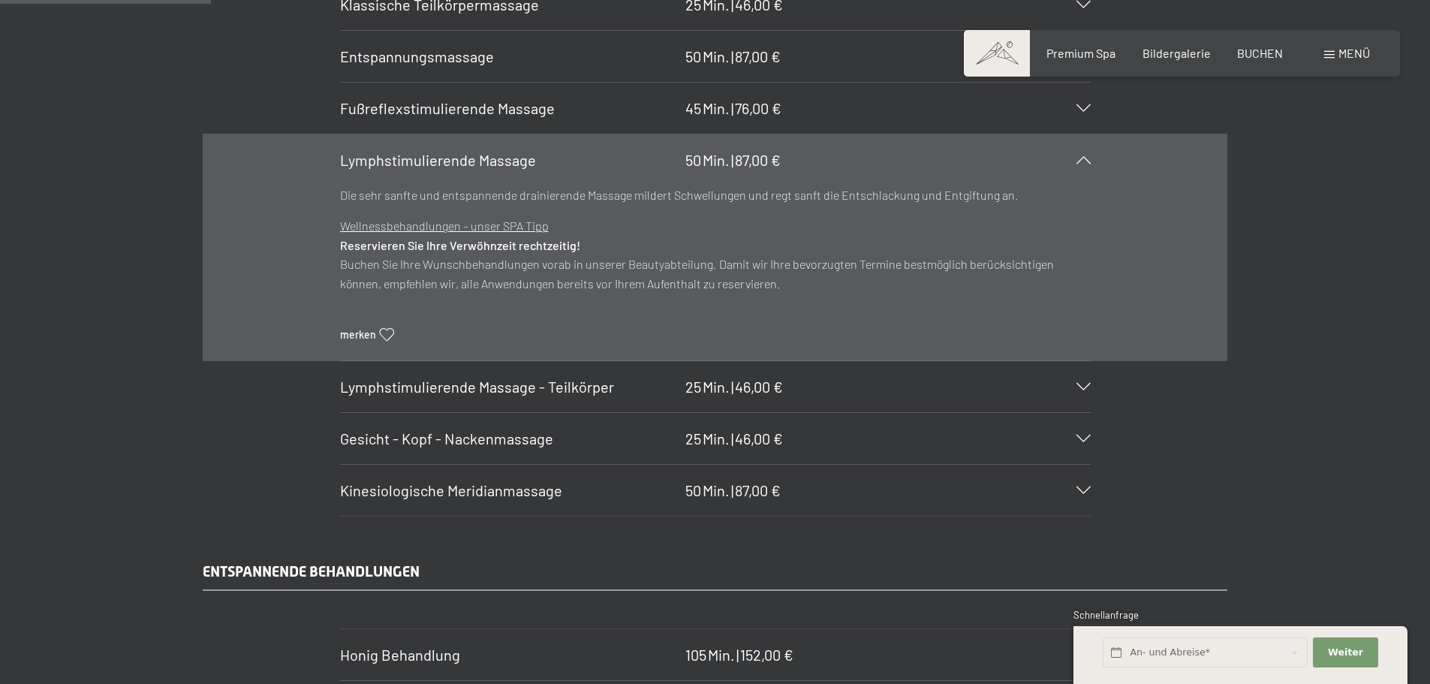
click at [571, 371] on div "Lymphstimulierende Massage - Teilkörper 25 Min. | 46,00 €" at bounding box center [715, 386] width 751 height 51
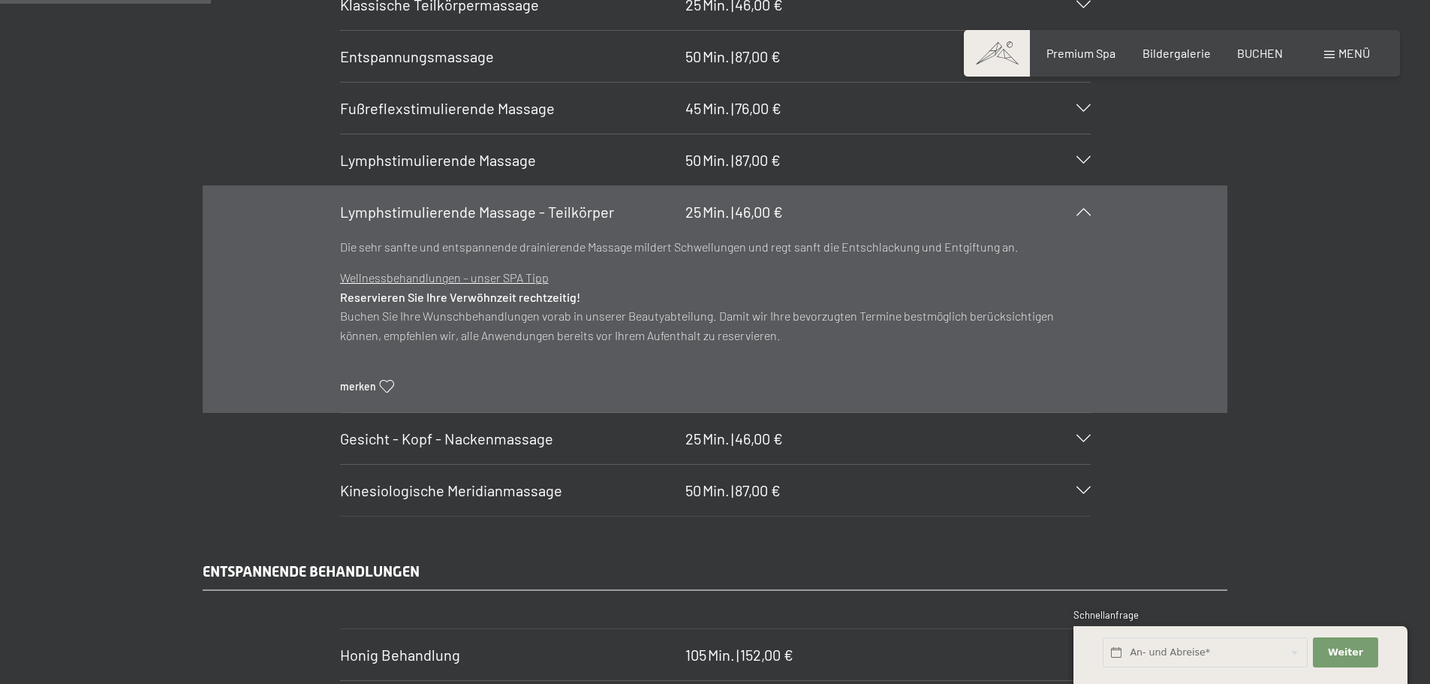
click at [495, 494] on span "Kinesiologische Meridianmassage" at bounding box center [451, 490] width 222 height 18
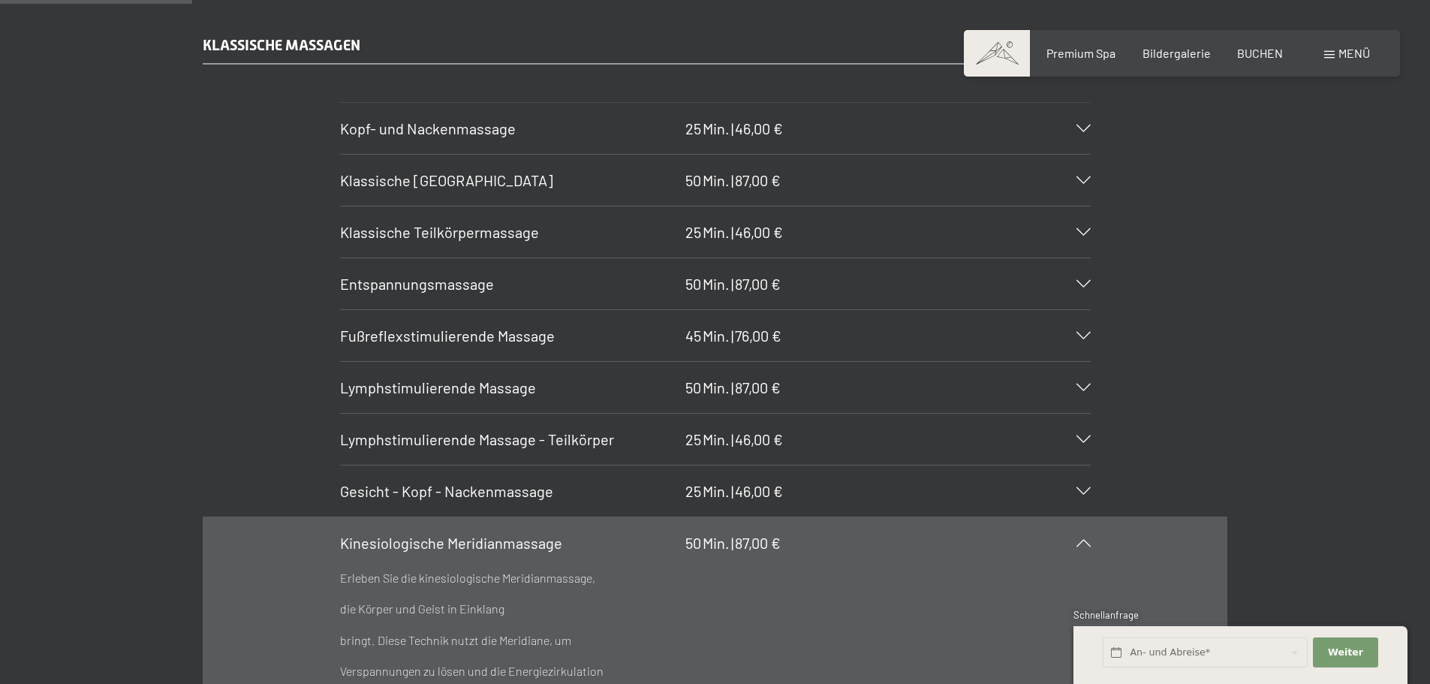
scroll to position [1525, 0]
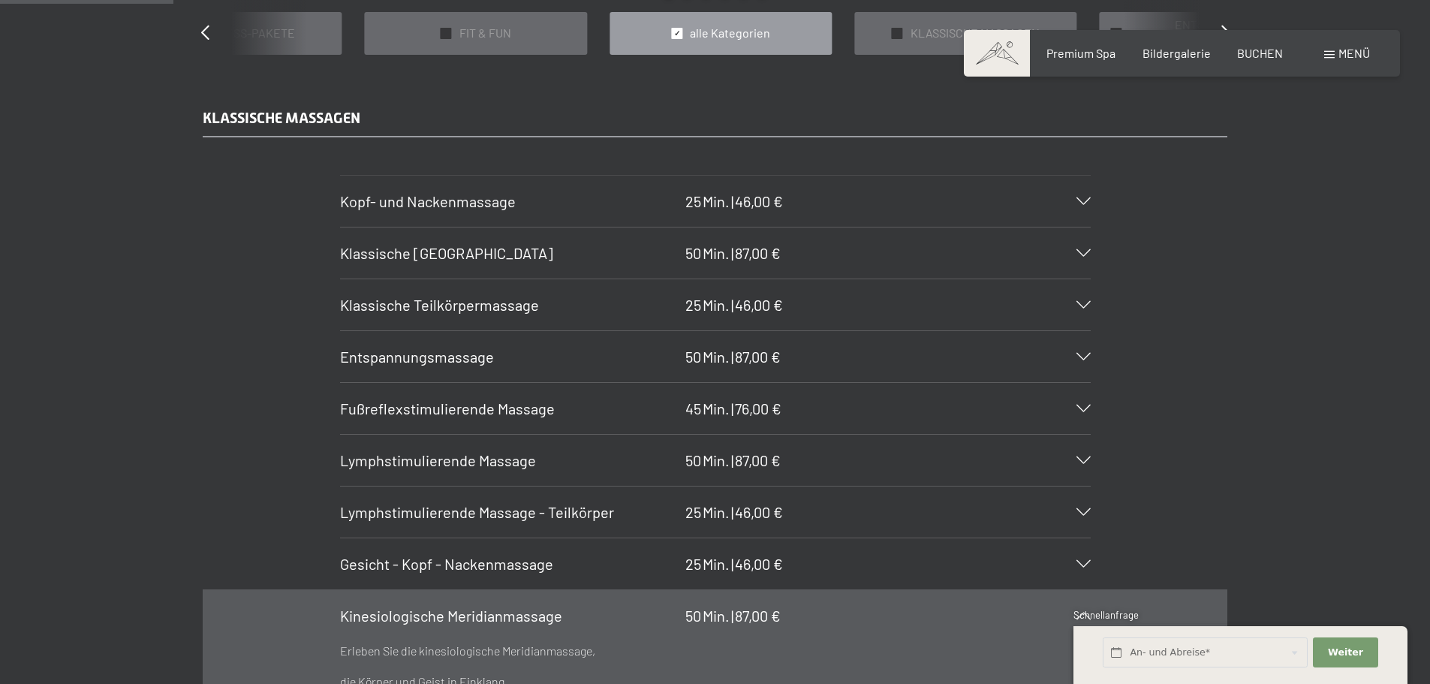
click at [549, 198] on h3 "Kopf- und Nackenmassage" at bounding box center [509, 201] width 338 height 21
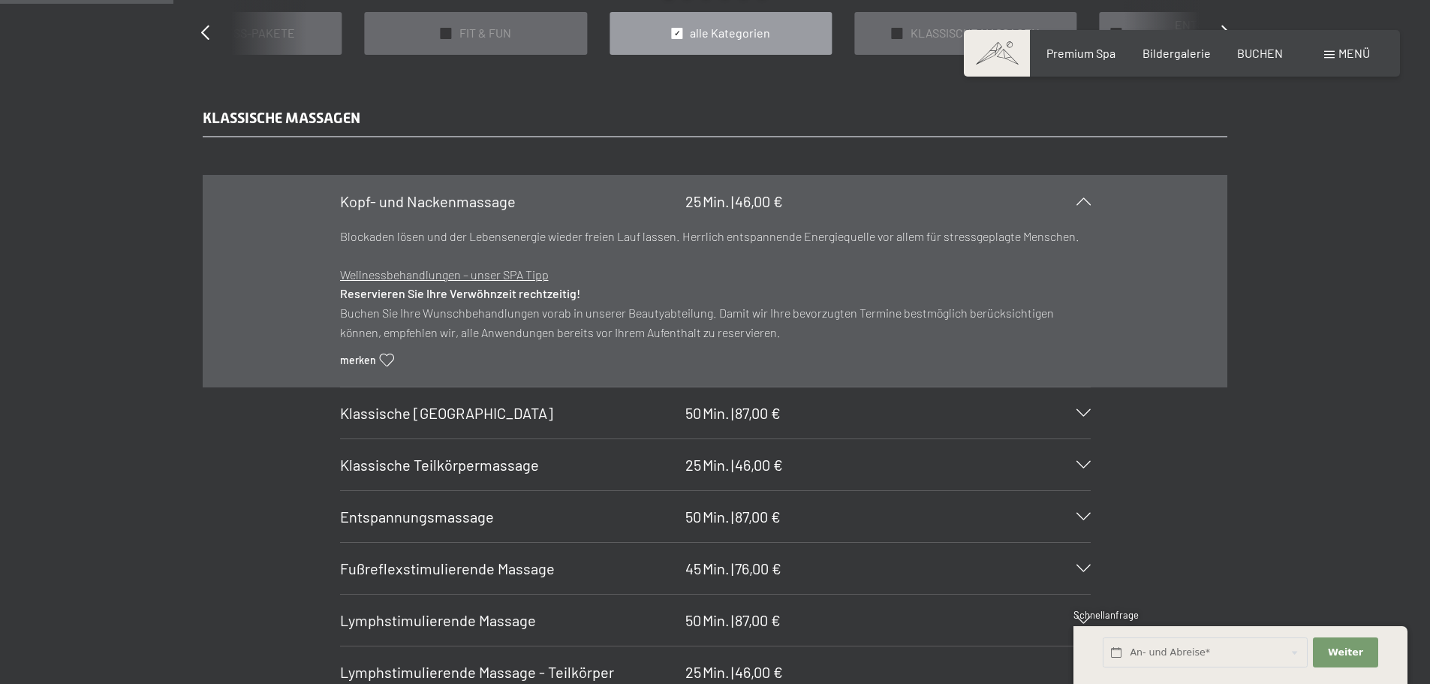
click at [545, 218] on div "[PERSON_NAME]- und Nackenmassage 25 Min. | 46,00 €" at bounding box center [715, 201] width 751 height 51
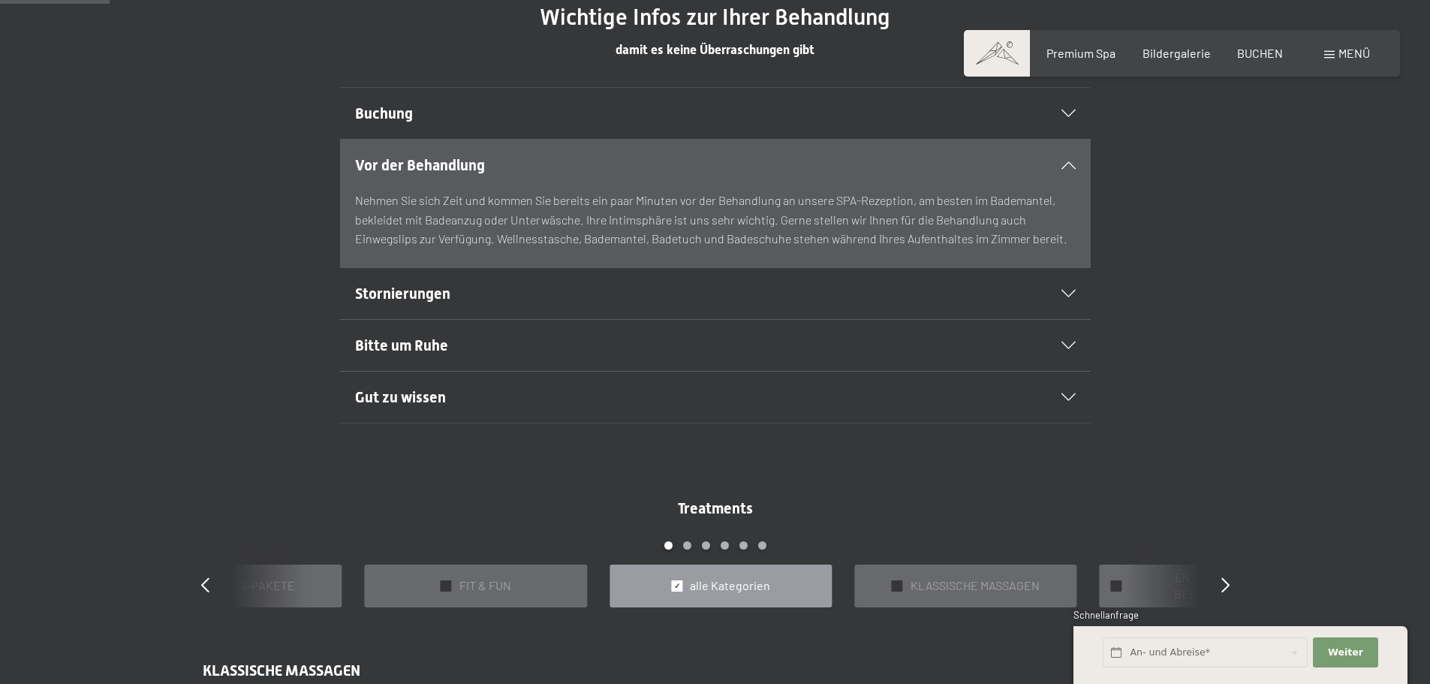
scroll to position [924, 0]
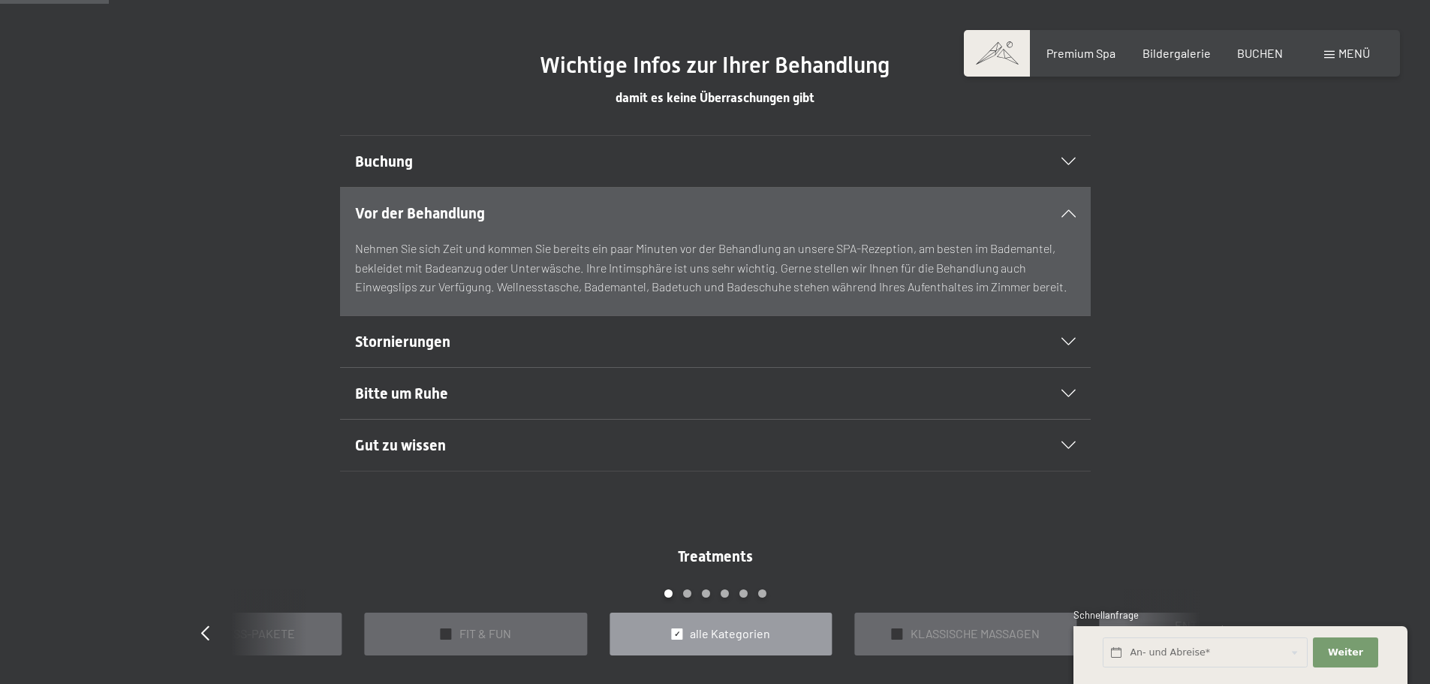
click at [465, 352] on div "Stornierungen" at bounding box center [715, 341] width 721 height 51
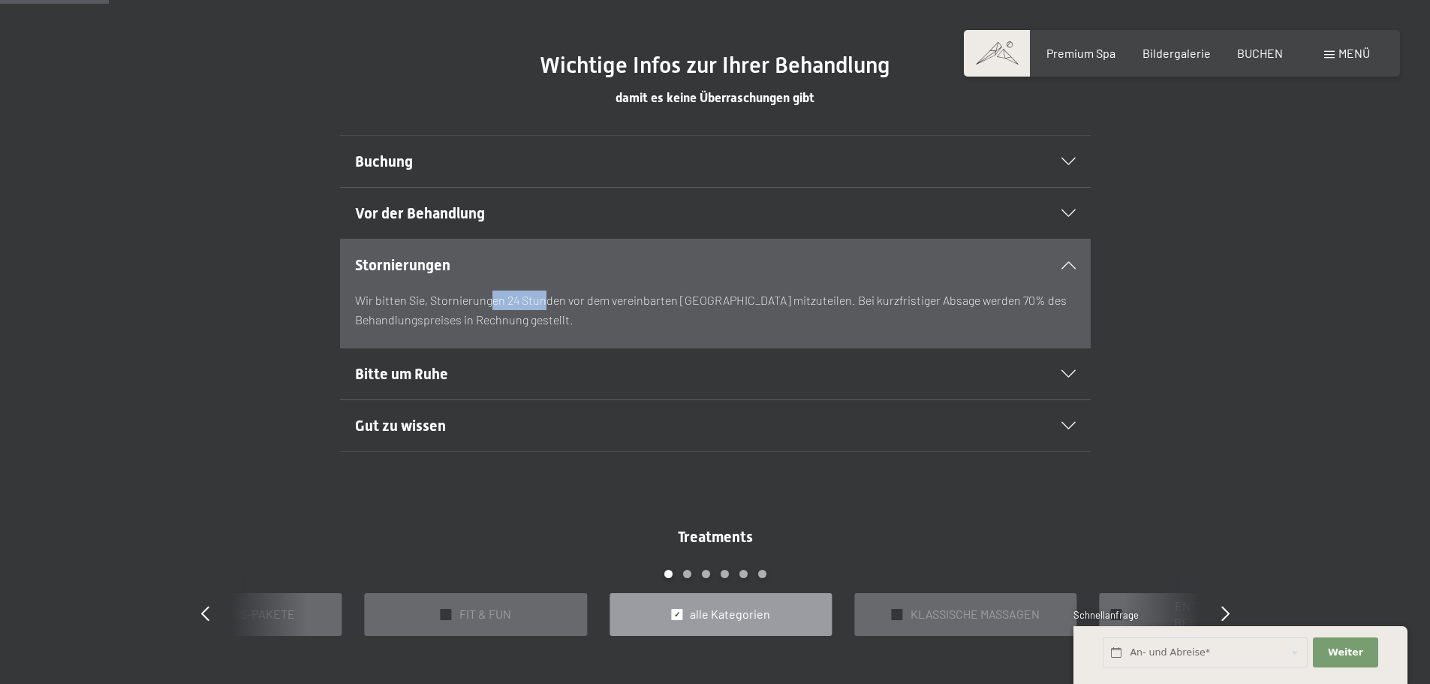
drag, startPoint x: 490, startPoint y: 306, endPoint x: 542, endPoint y: 304, distance: 51.9
click at [542, 304] on p "Wir bitten Sie, Stornierungen 24 Stunden vor dem vereinbarten [GEOGRAPHIC_DATA]…" at bounding box center [715, 310] width 721 height 38
click at [525, 355] on div "Bitte um Ruhe" at bounding box center [715, 373] width 721 height 51
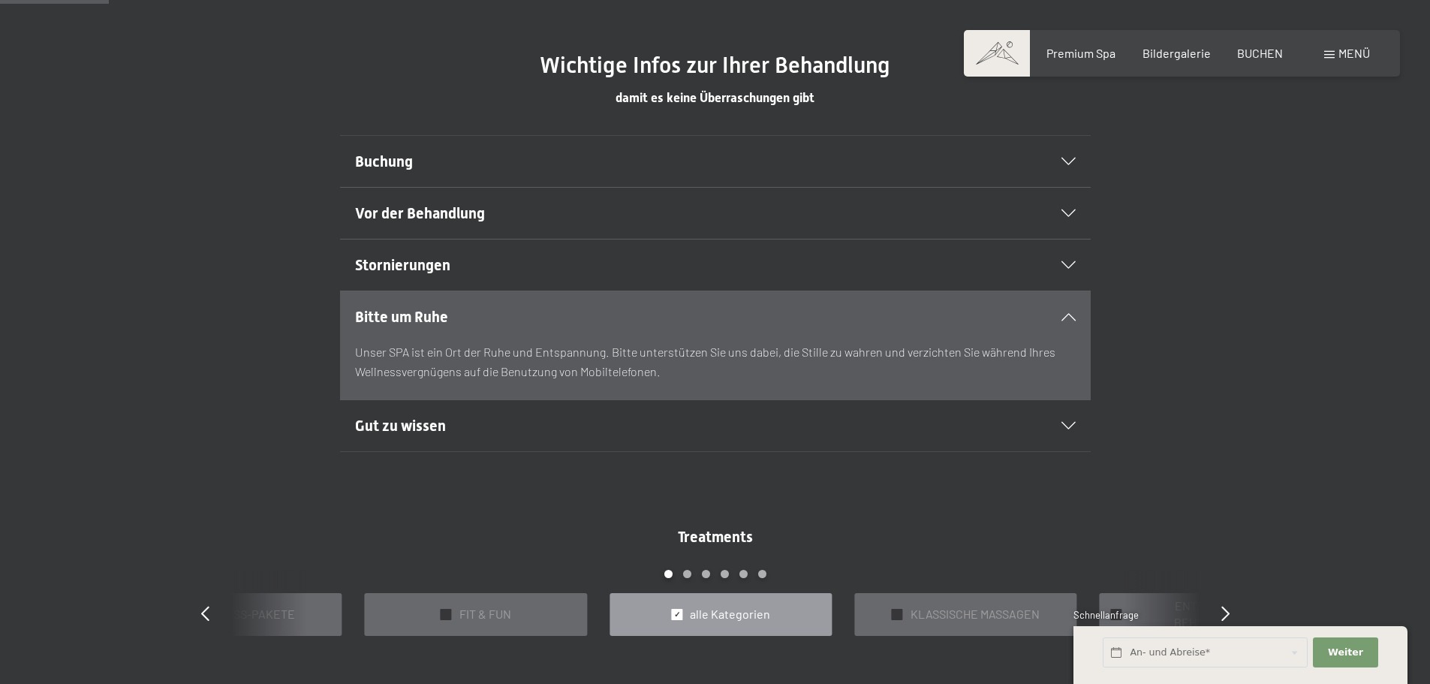
click at [522, 426] on h2 "Gut zu wissen" at bounding box center [679, 425] width 649 height 21
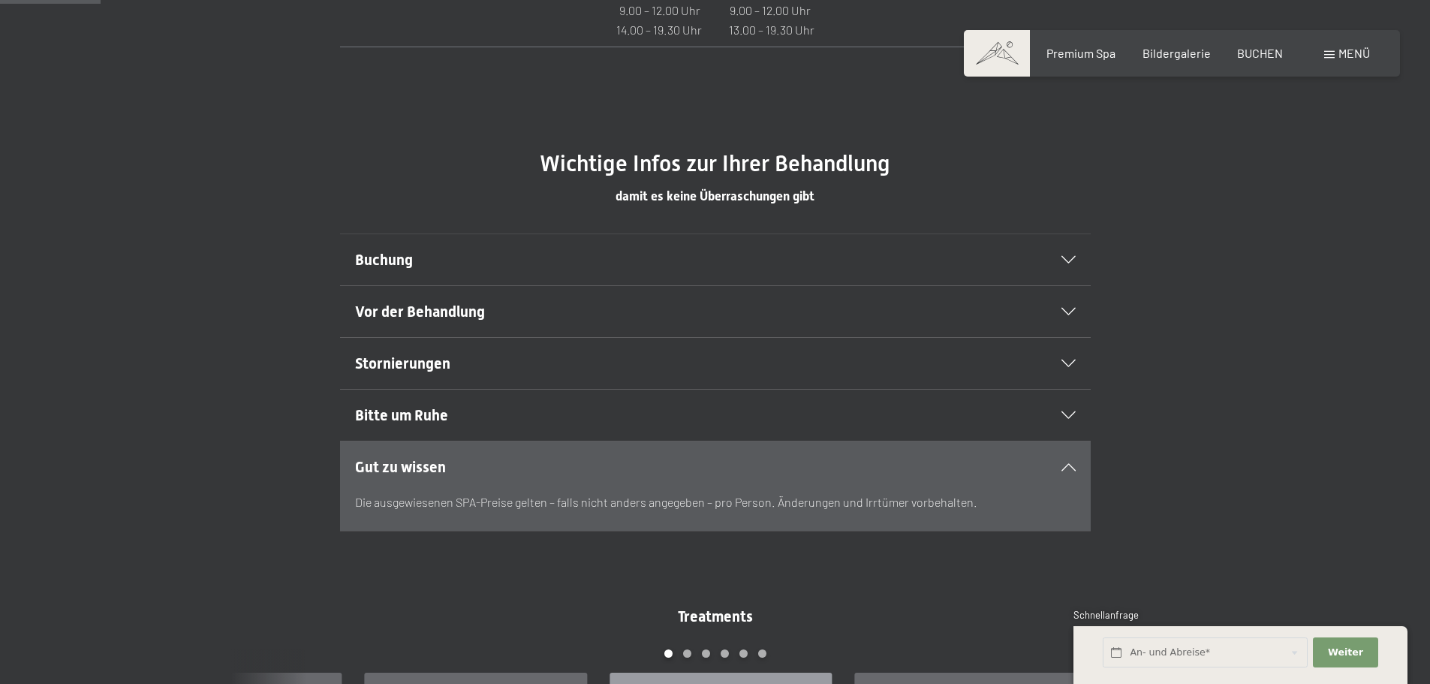
scroll to position [1201, 0]
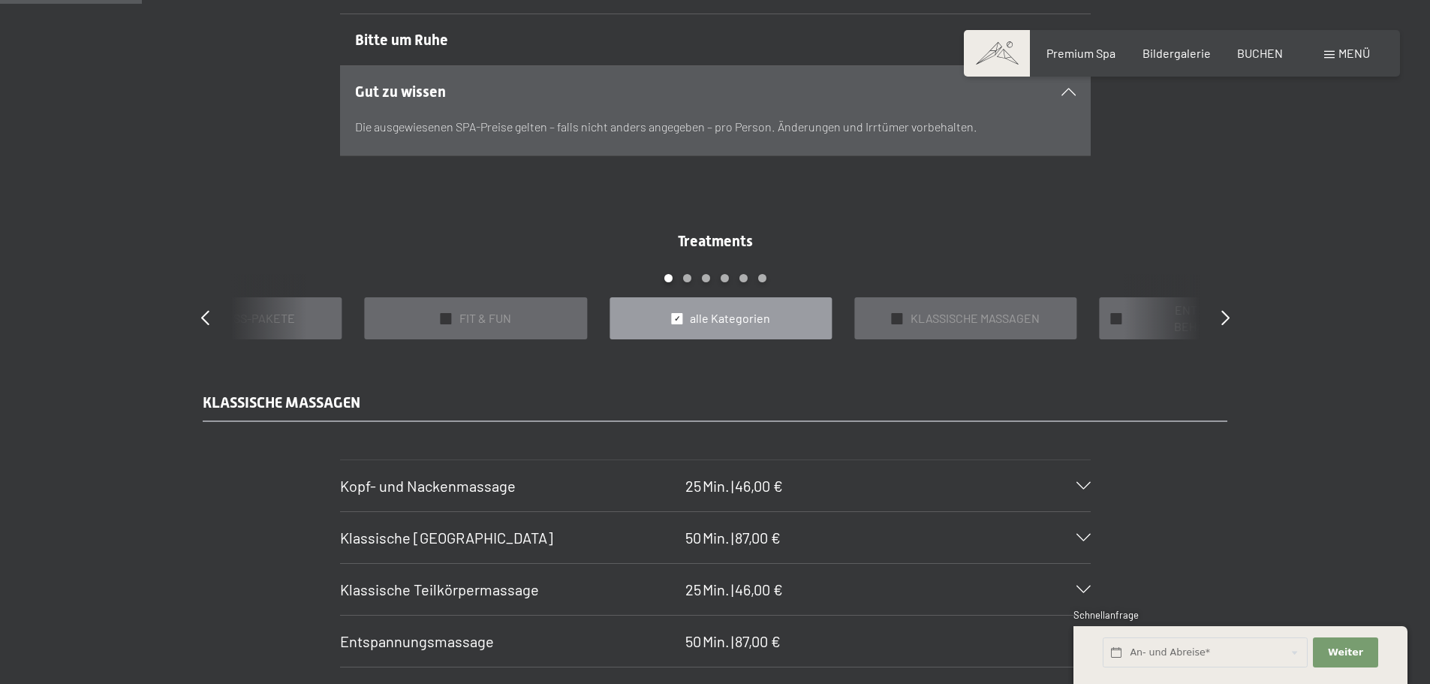
click at [837, 480] on div "[PERSON_NAME]- und Nackenmassage 25 Min. | 46,00 €" at bounding box center [715, 485] width 751 height 51
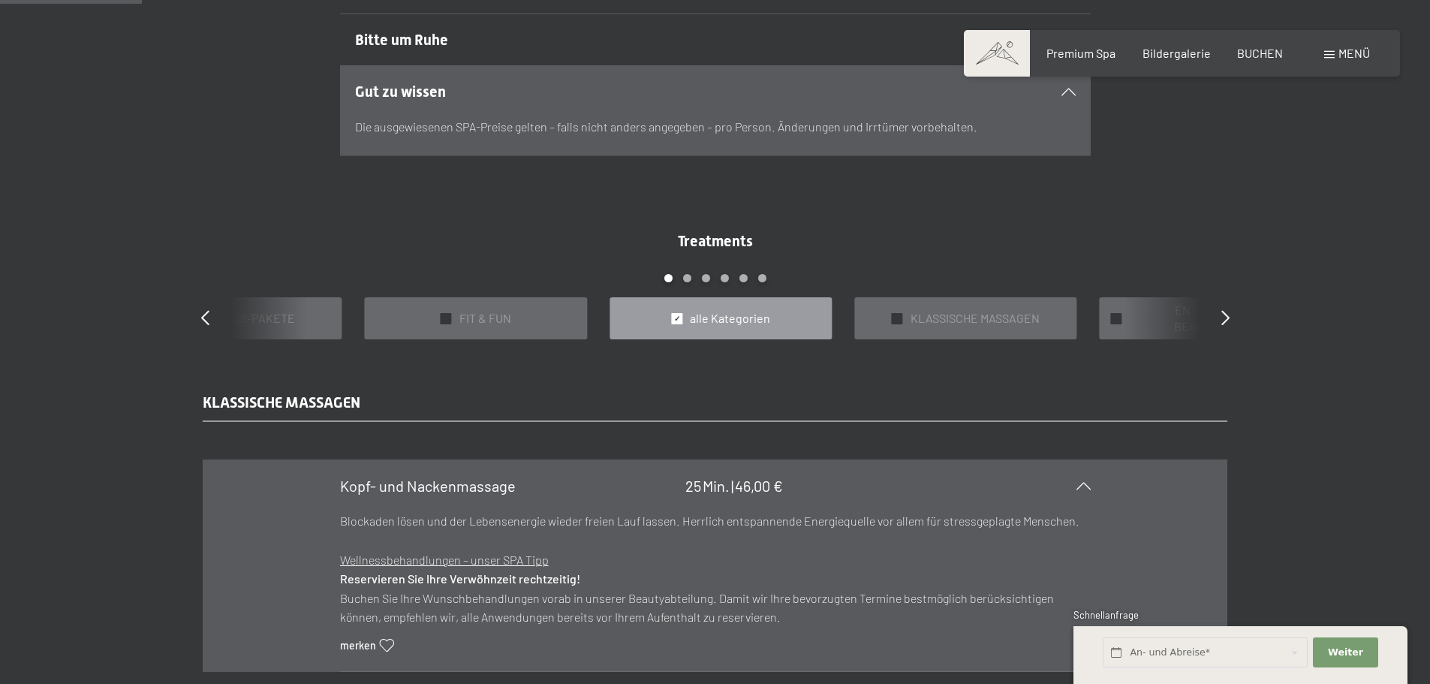
click at [837, 480] on div "[PERSON_NAME]- und Nackenmassage 25 Min. | 46,00 €" at bounding box center [715, 485] width 751 height 51
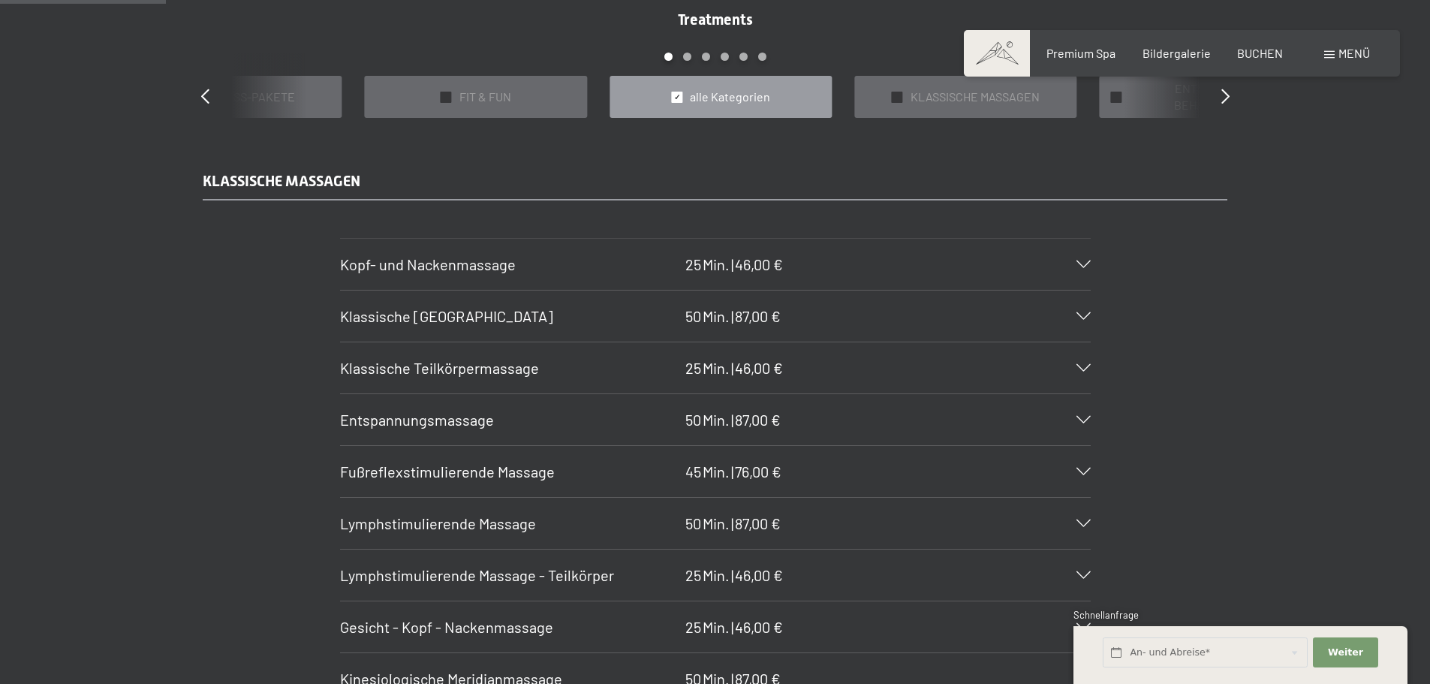
scroll to position [1426, 0]
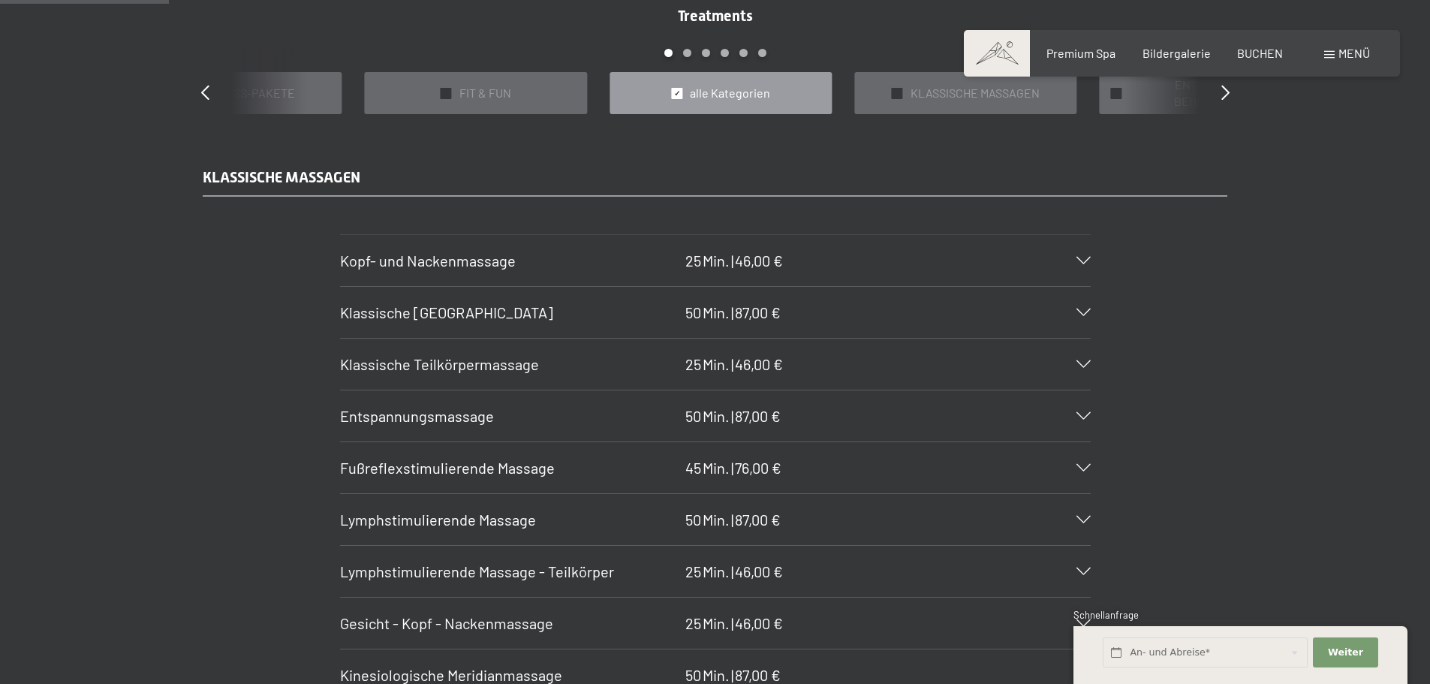
click at [575, 526] on h3 "Lymphstimulierende Massage" at bounding box center [509, 519] width 338 height 21
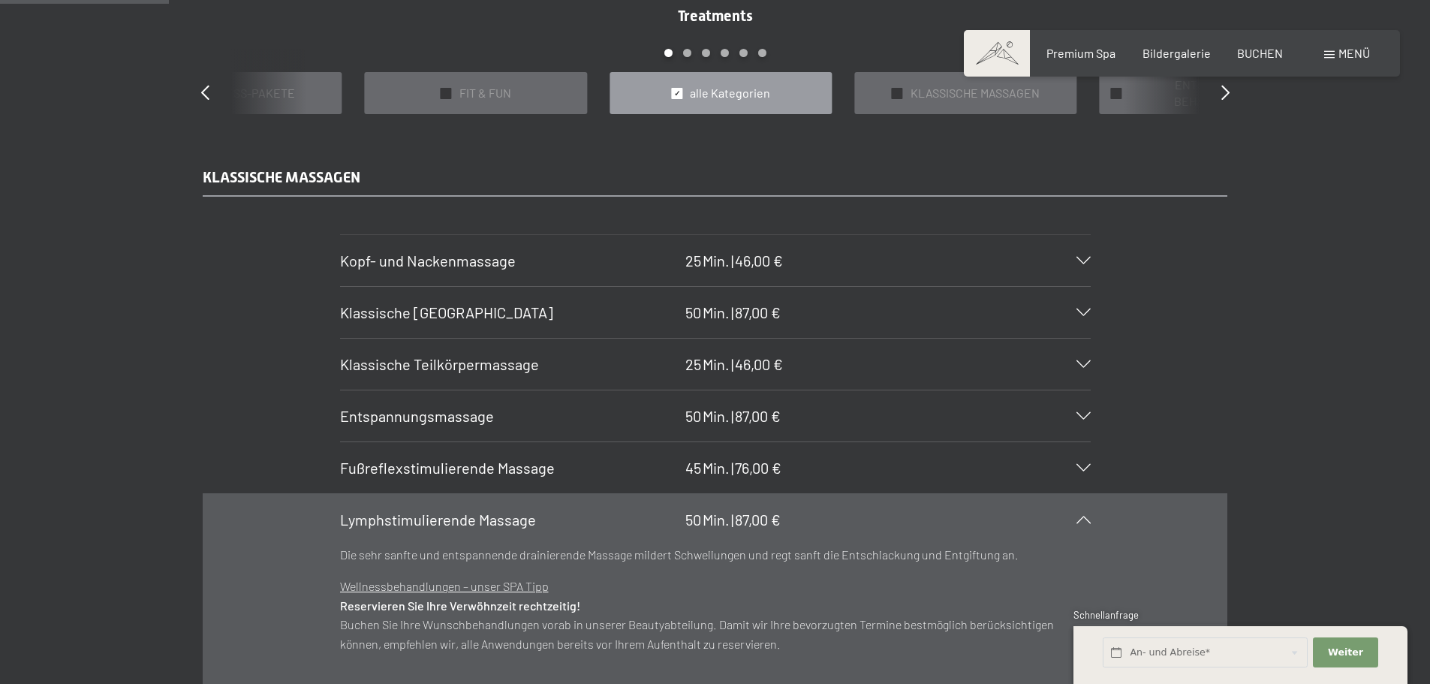
click at [588, 518] on h3 "Lymphstimulierende Massage" at bounding box center [509, 519] width 338 height 21
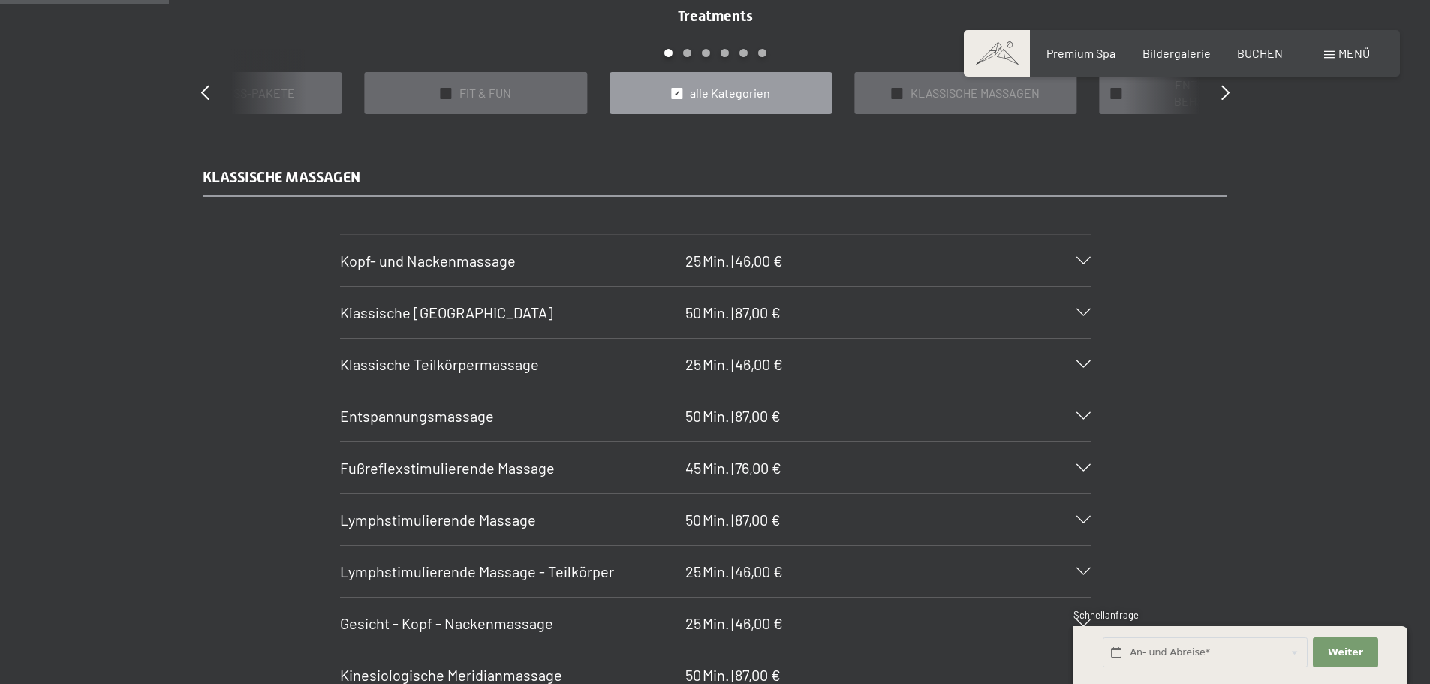
click at [777, 417] on span "87,00 €" at bounding box center [758, 416] width 46 height 18
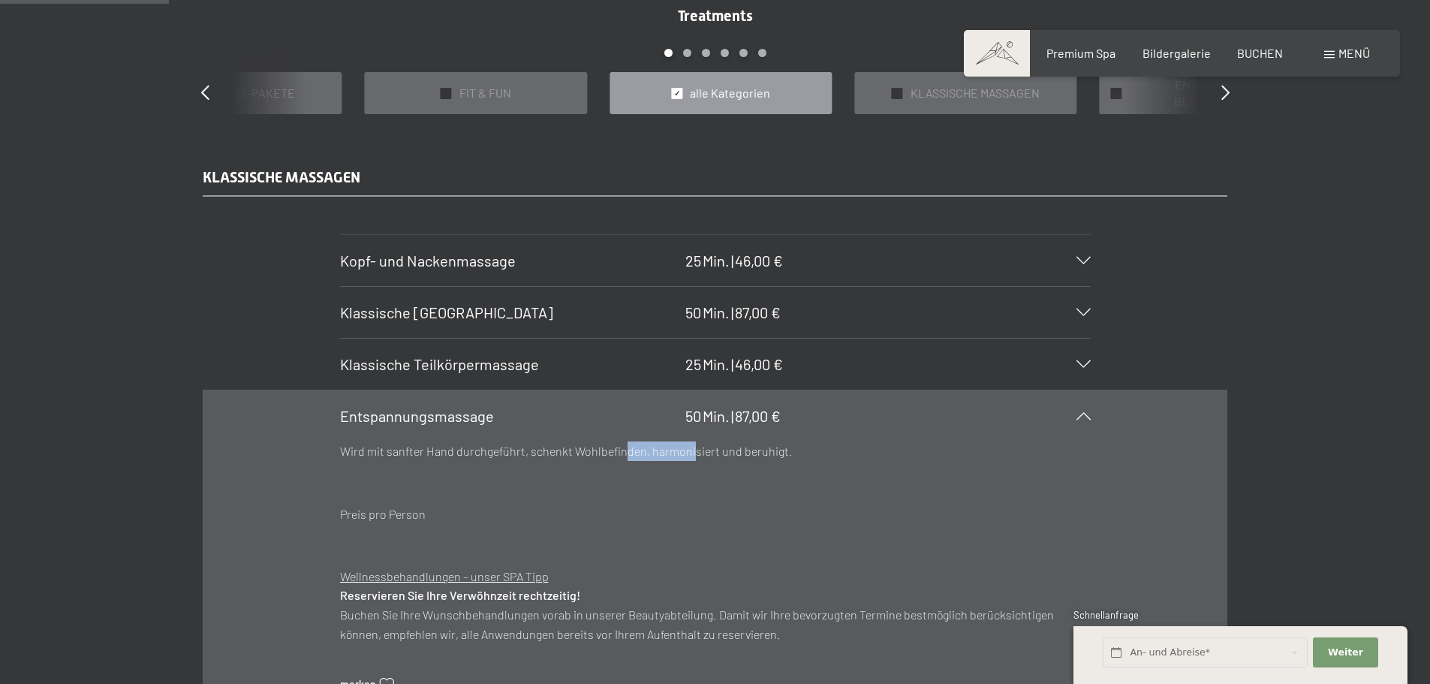
drag, startPoint x: 624, startPoint y: 449, endPoint x: 689, endPoint y: 449, distance: 65.3
click at [689, 449] on p "Wird mit sanfter Hand durchgeführt, schenkt Wohlbefinden, harmonisiert und beru…" at bounding box center [715, 451] width 751 height 20
click at [717, 440] on div "Entspannungsmassage 50 Min. | 87,00 €" at bounding box center [715, 415] width 751 height 51
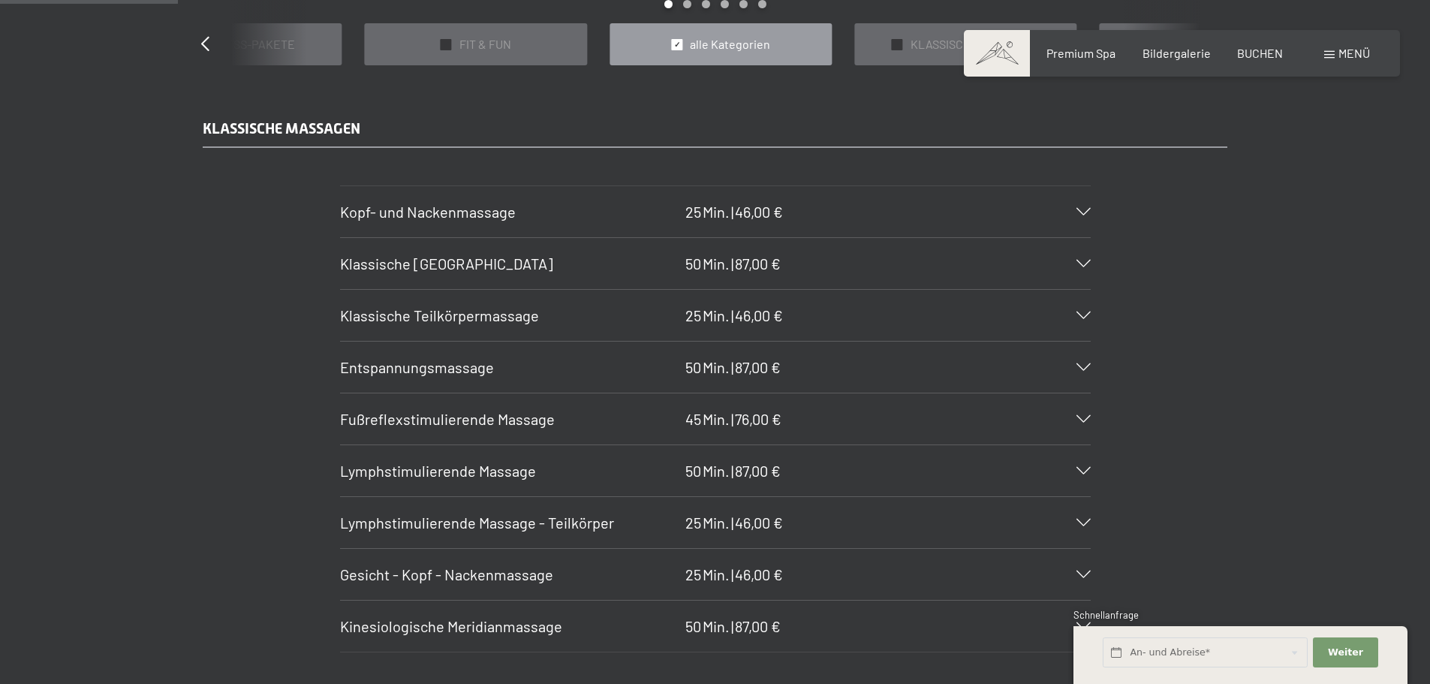
scroll to position [1502, 0]
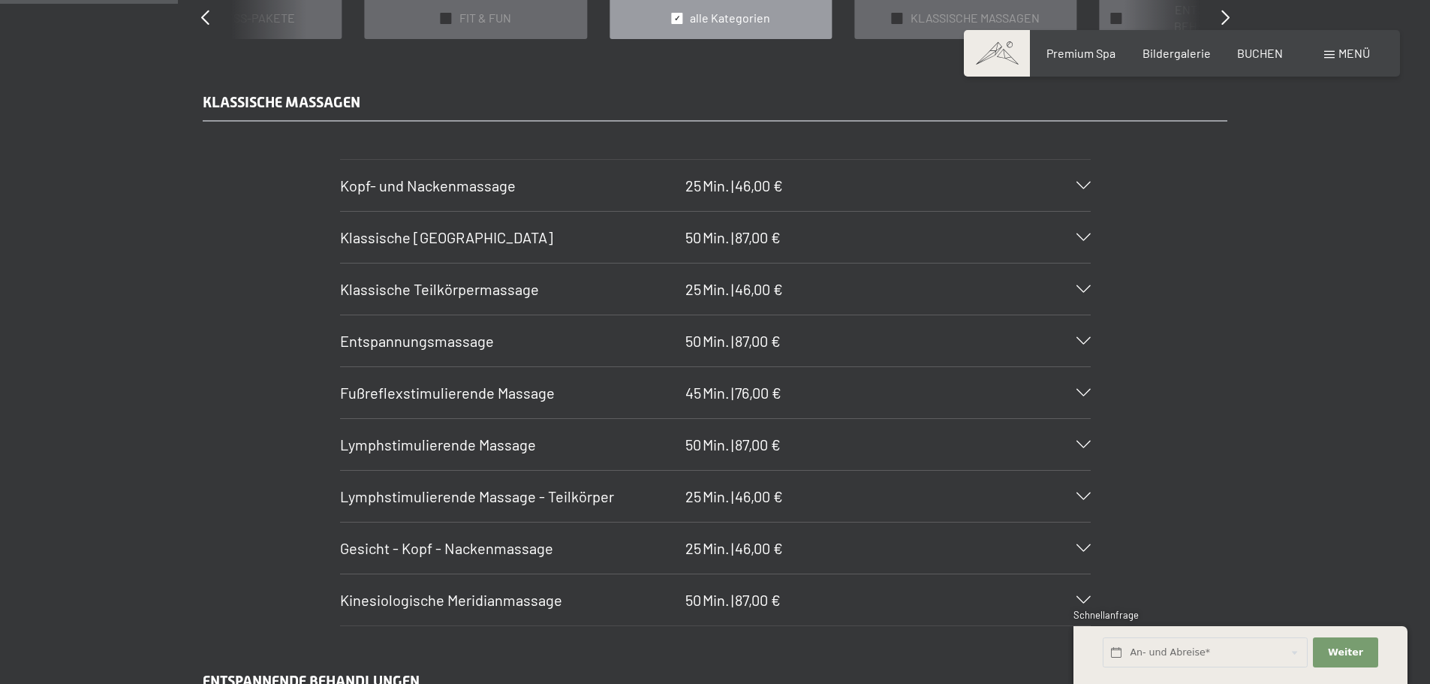
click at [649, 499] on h3 "Lymphstimulierende Massage - Teilkörper" at bounding box center [509, 496] width 338 height 21
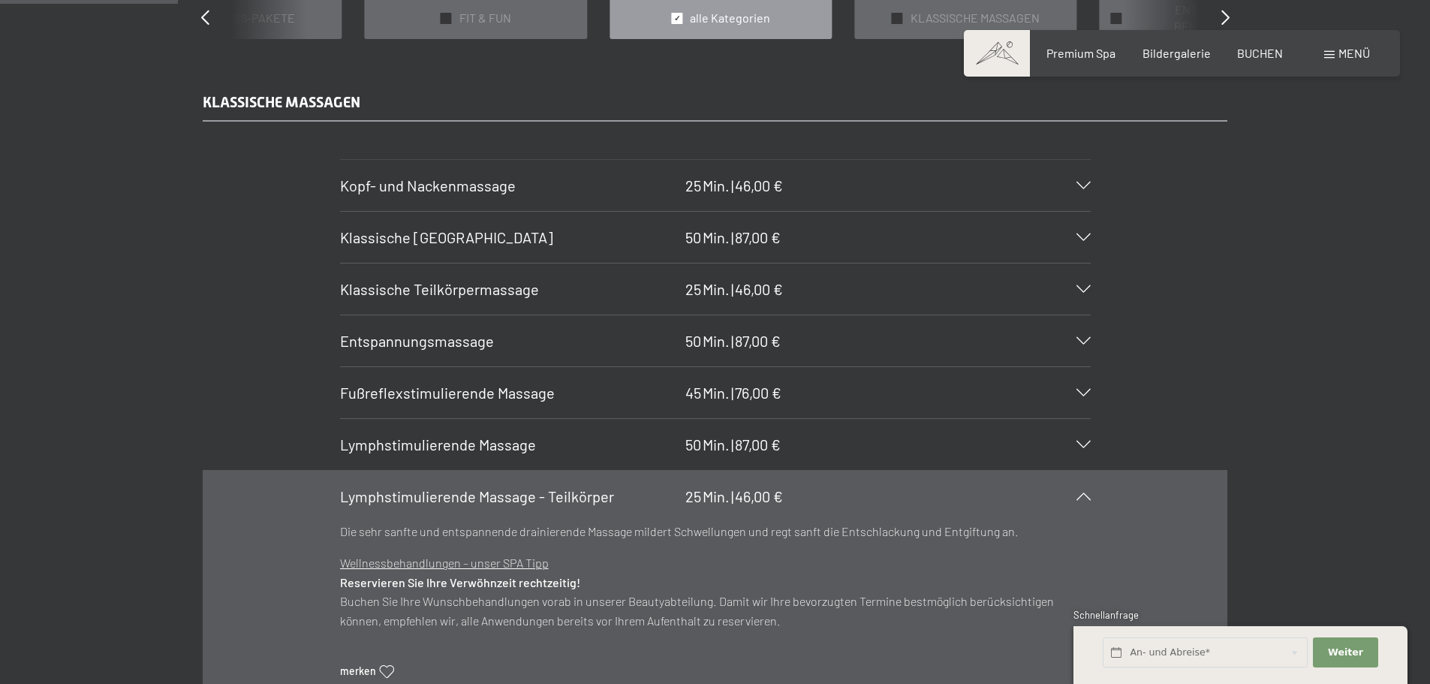
click at [916, 498] on div "Lymphstimulierende Massage - Teilkörper 25 Min. | 46,00 €" at bounding box center [715, 496] width 751 height 51
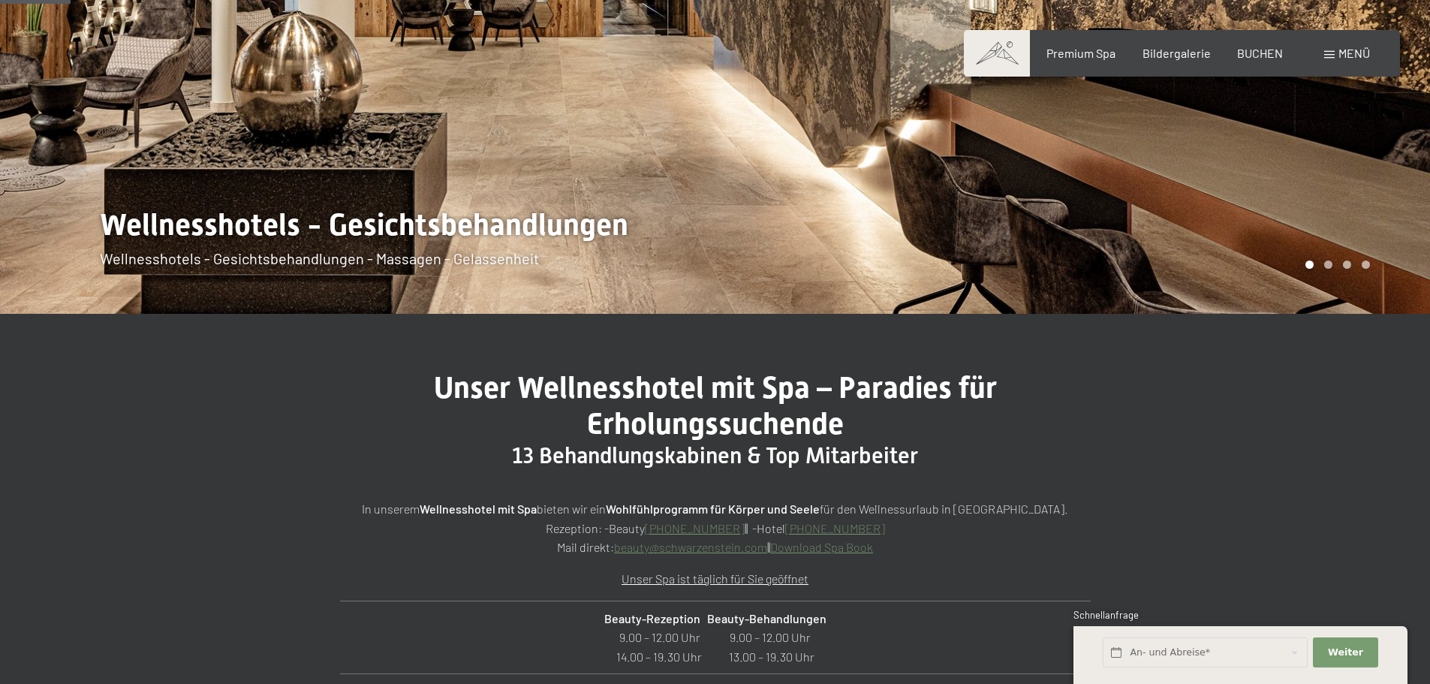
scroll to position [0, 0]
